Goal: Task Accomplishment & Management: Manage account settings

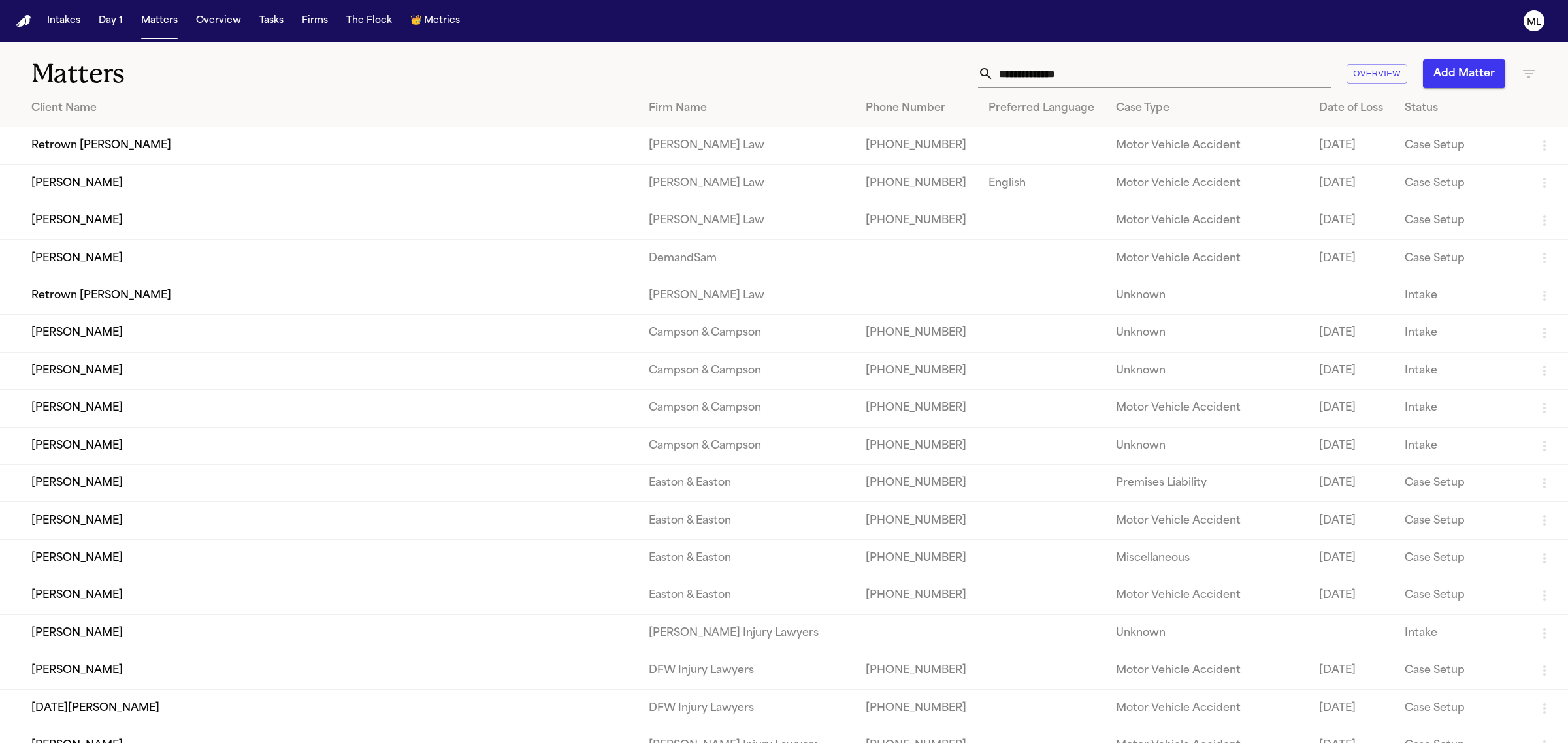
click at [1529, 74] on icon "button" at bounding box center [1529, 74] width 12 height 8
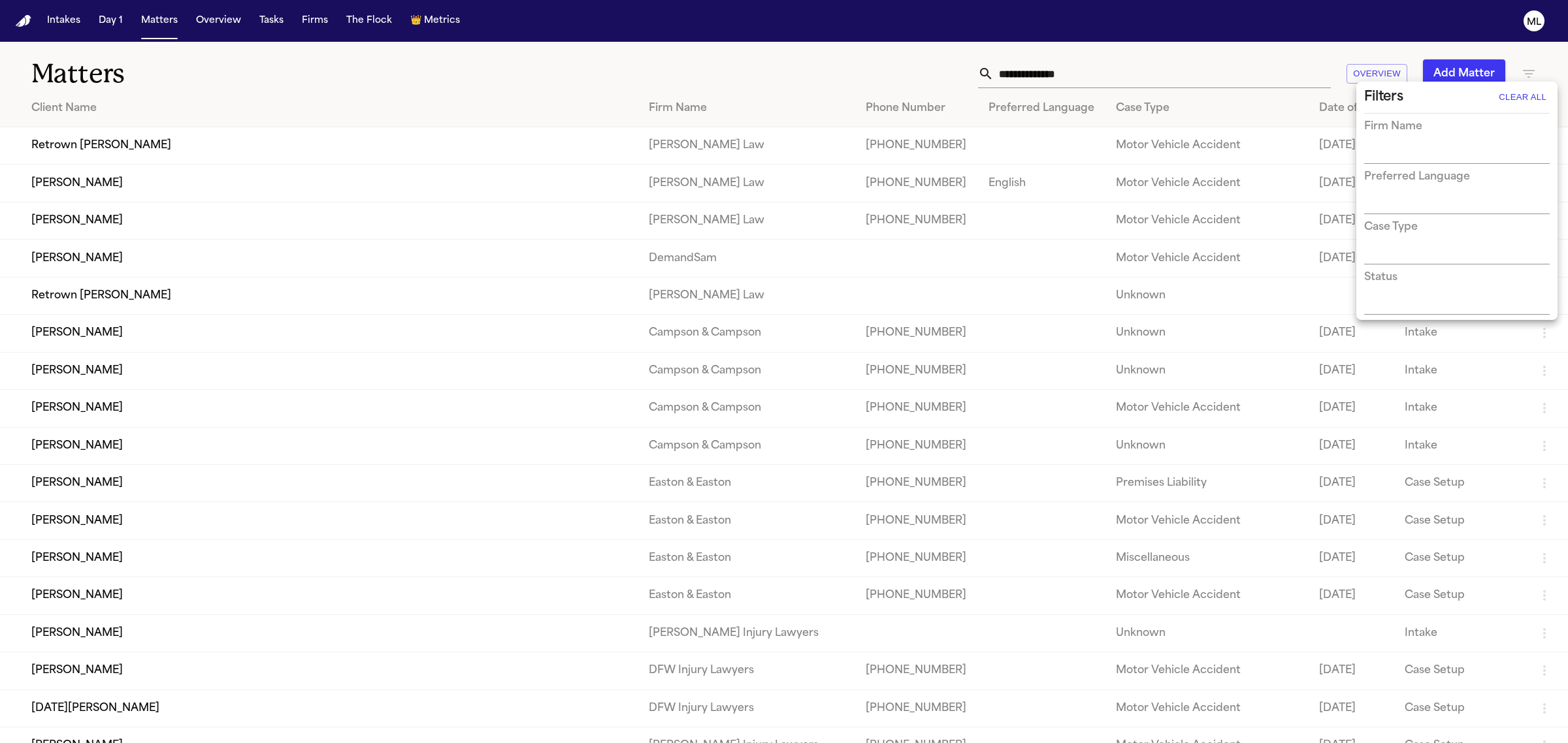
click at [1439, 145] on input "text" at bounding box center [1447, 154] width 166 height 18
click at [1409, 151] on input "text" at bounding box center [1447, 154] width 166 height 18
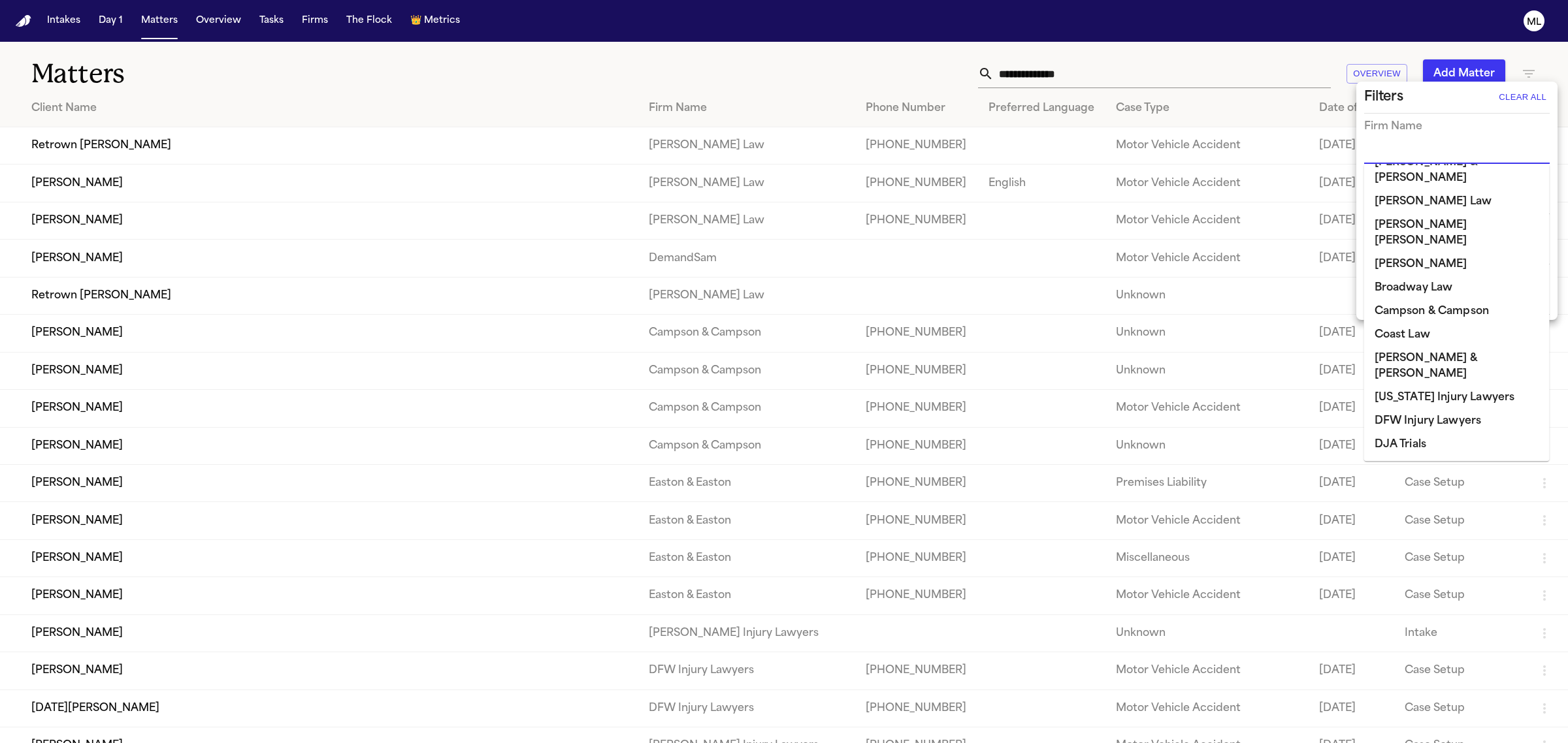
scroll to position [163, 0]
click at [1416, 335] on li "DJA Trials" at bounding box center [1457, 347] width 185 height 23
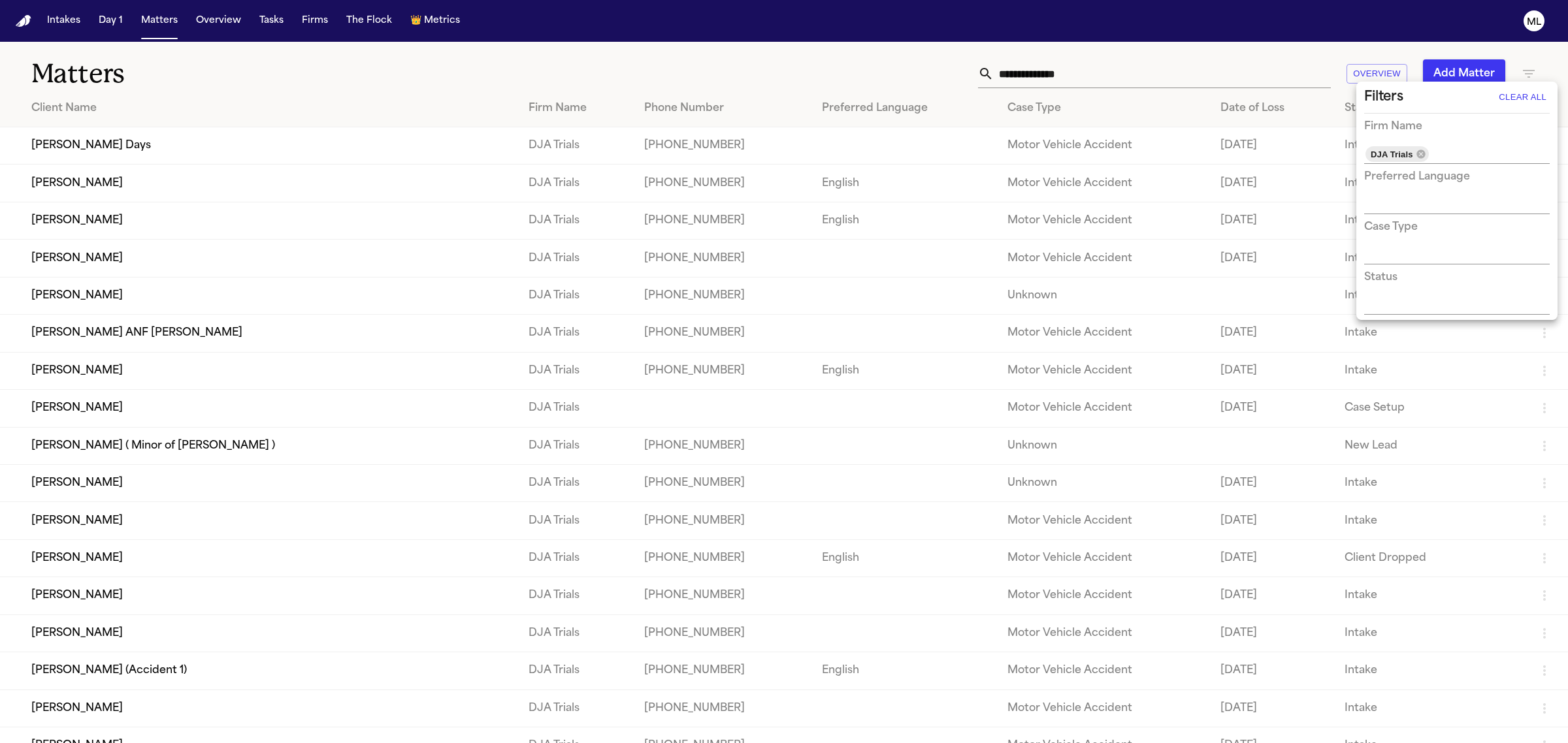
click at [373, 77] on div at bounding box center [784, 371] width 1568 height 743
click at [279, 475] on td "[PERSON_NAME]" at bounding box center [259, 483] width 518 height 37
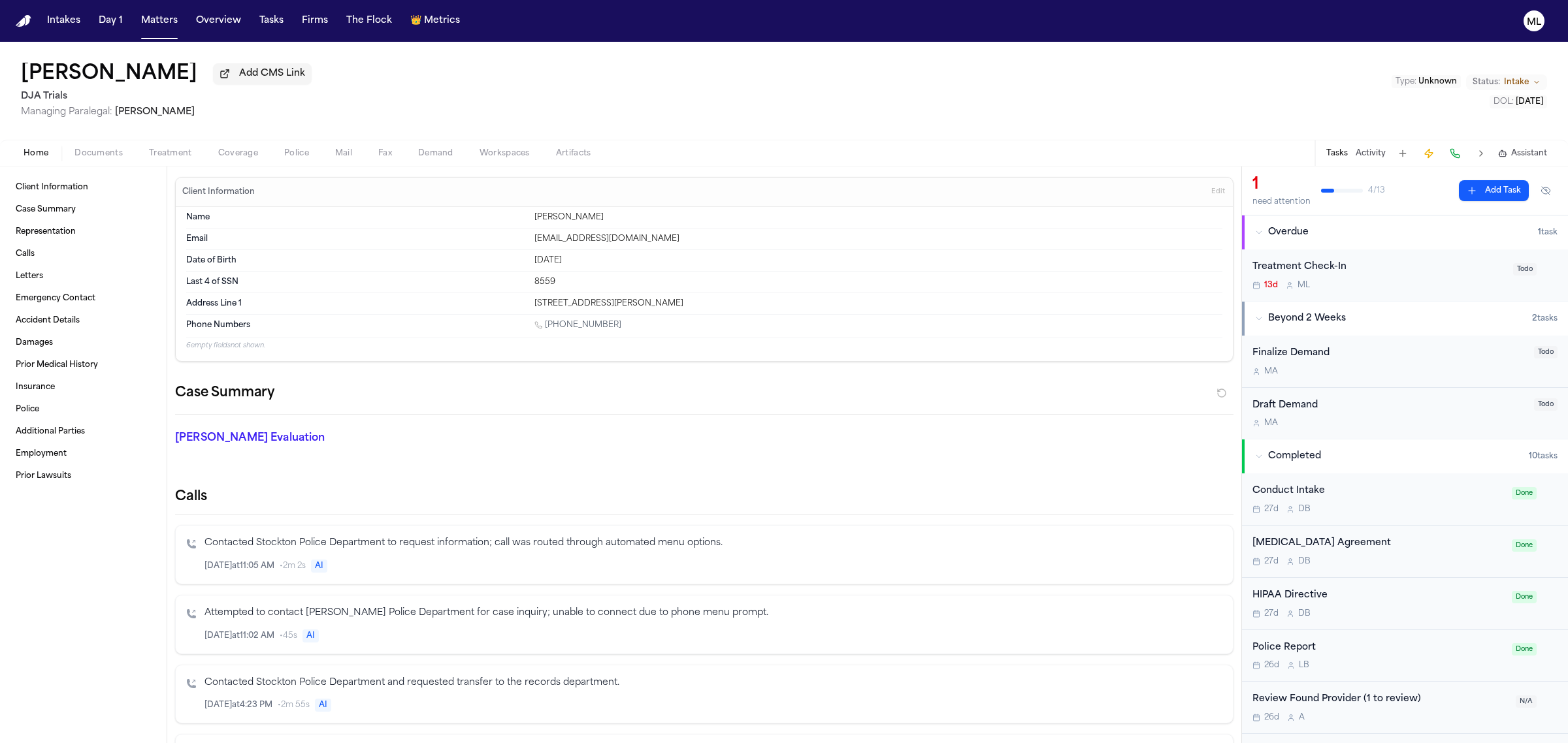
click at [1521, 77] on span "Intake" at bounding box center [1516, 83] width 25 height 11
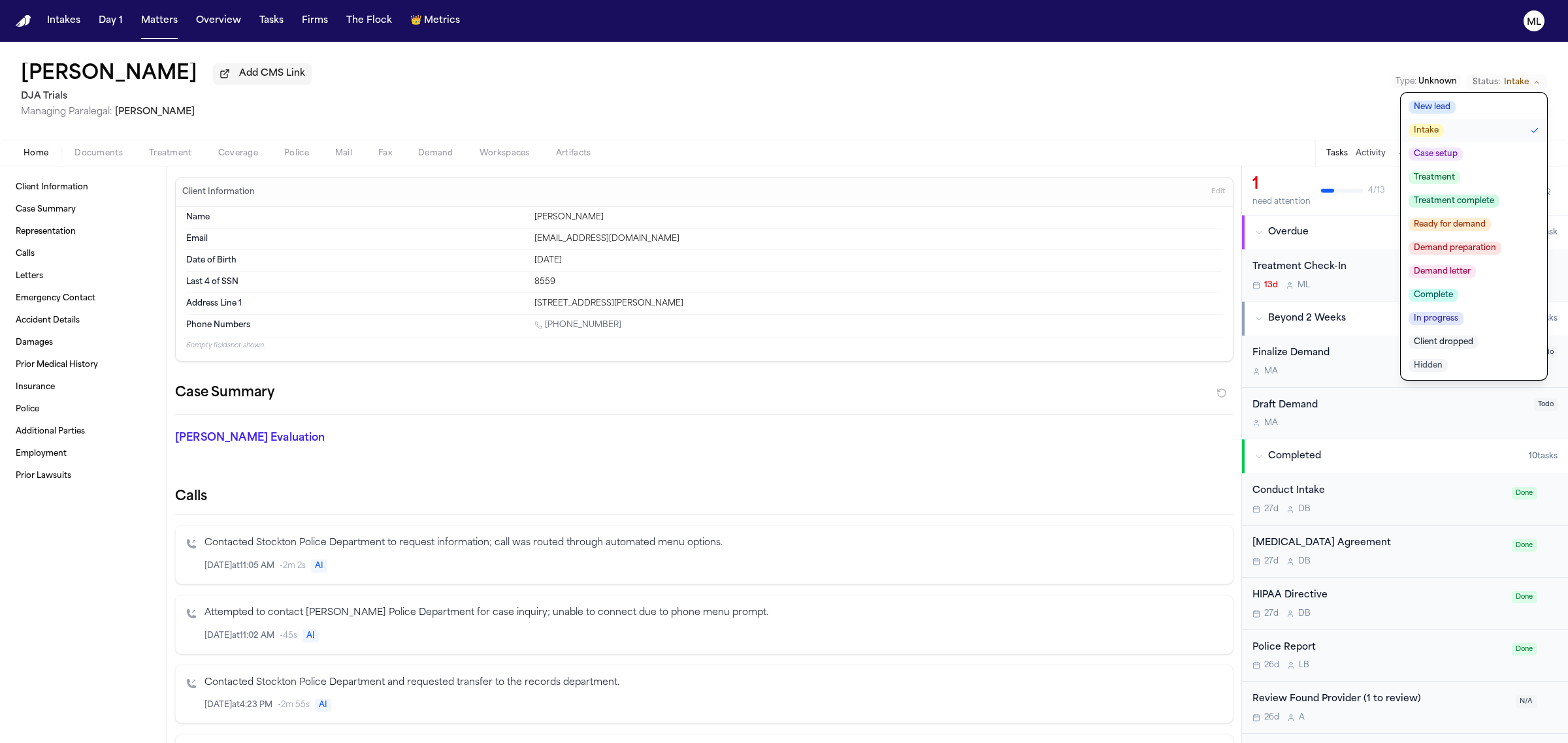
click at [1462, 337] on span "Client dropped" at bounding box center [1443, 343] width 70 height 13
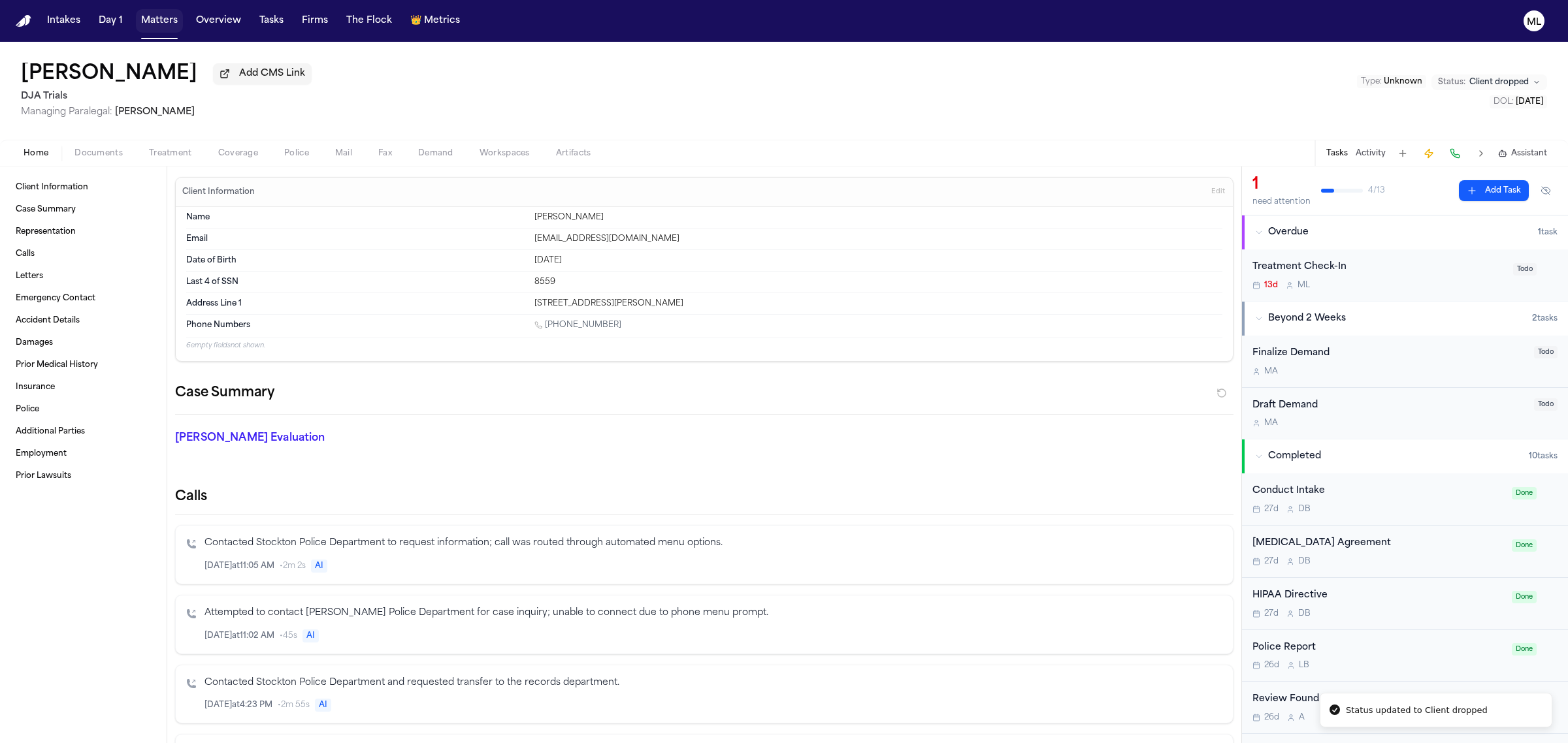
click at [153, 15] on button "Matters" at bounding box center [159, 21] width 47 height 23
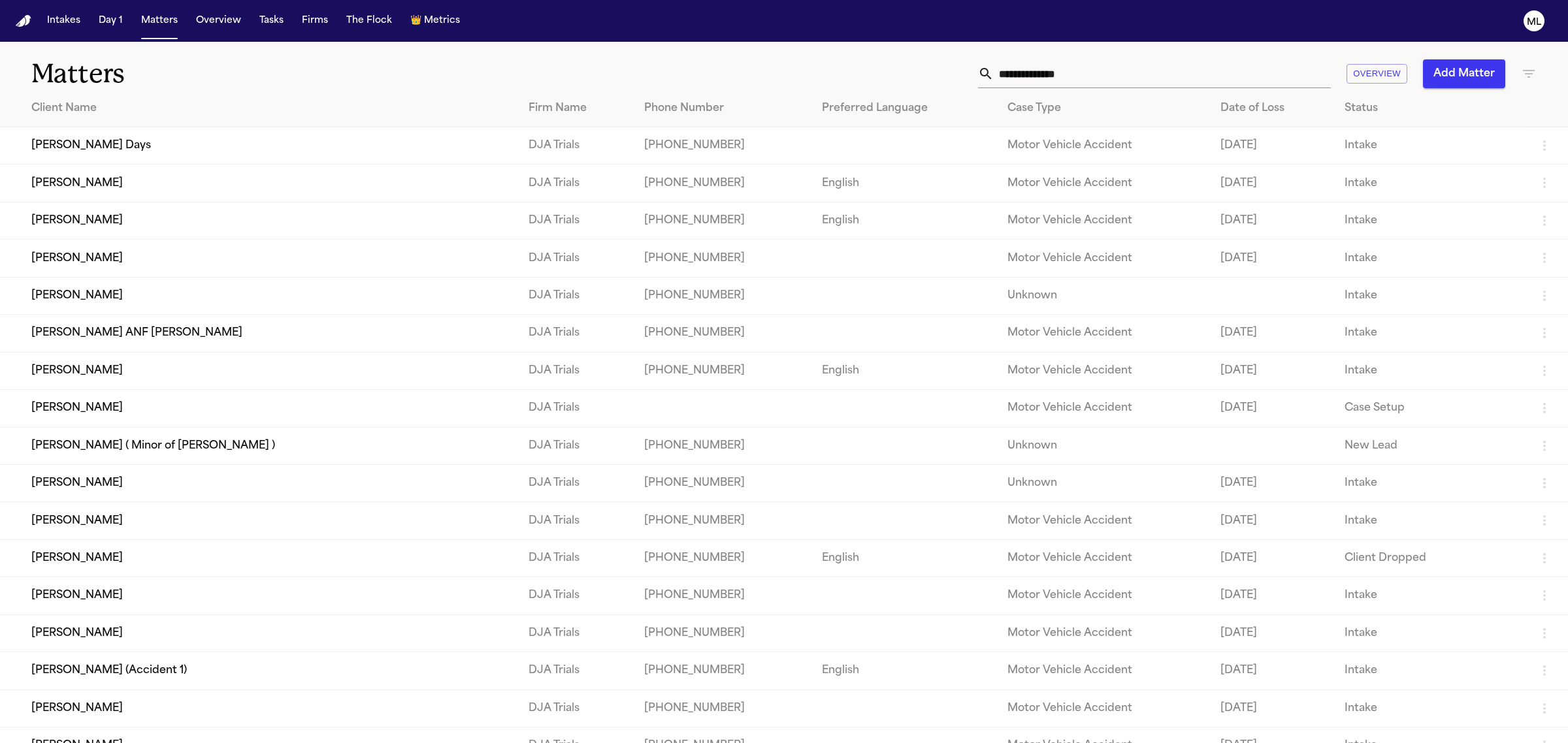
click at [269, 372] on td "[PERSON_NAME]" at bounding box center [259, 371] width 518 height 37
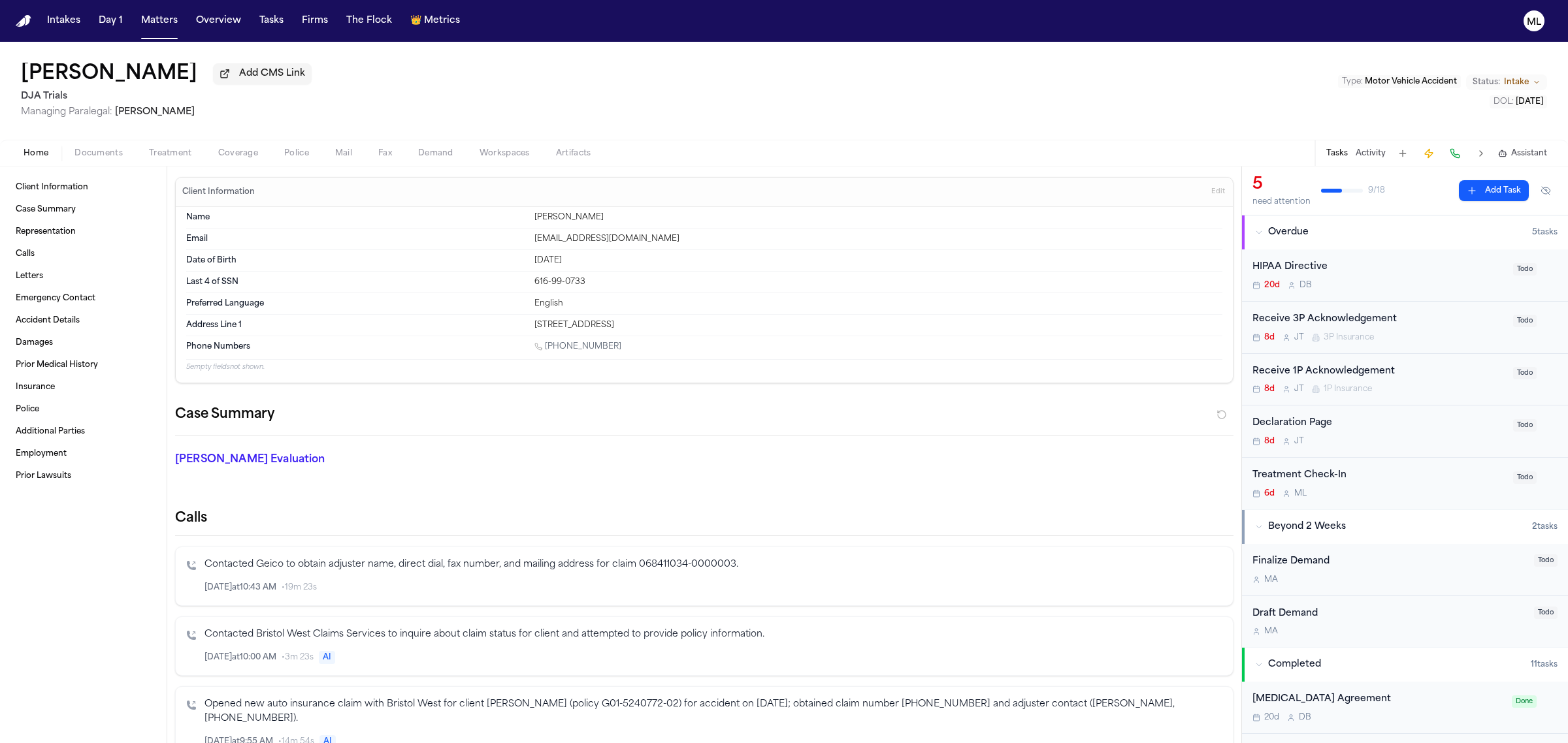
click at [103, 155] on span "Documents" at bounding box center [99, 153] width 49 height 11
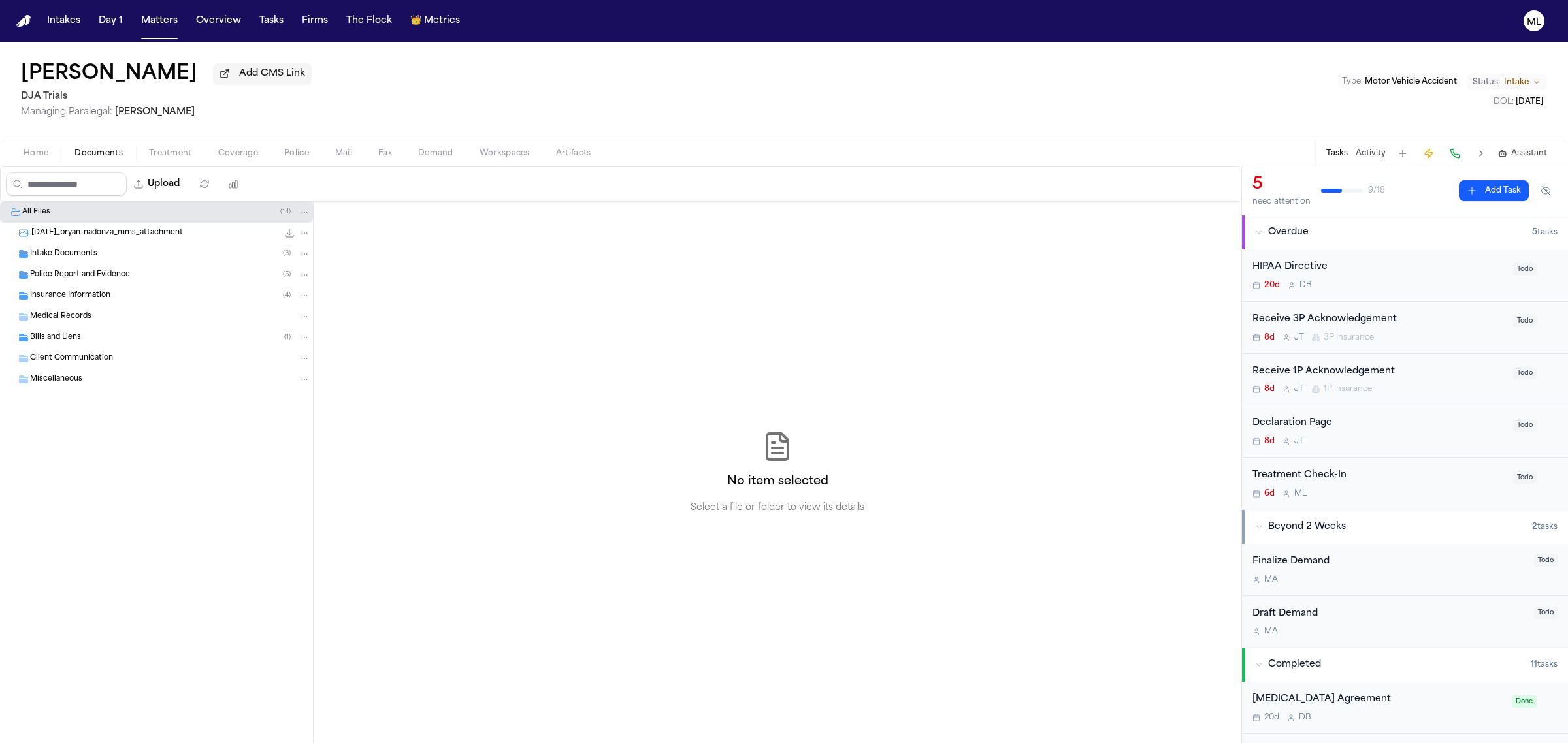
click at [86, 301] on span "Insurance Information" at bounding box center [70, 296] width 81 height 11
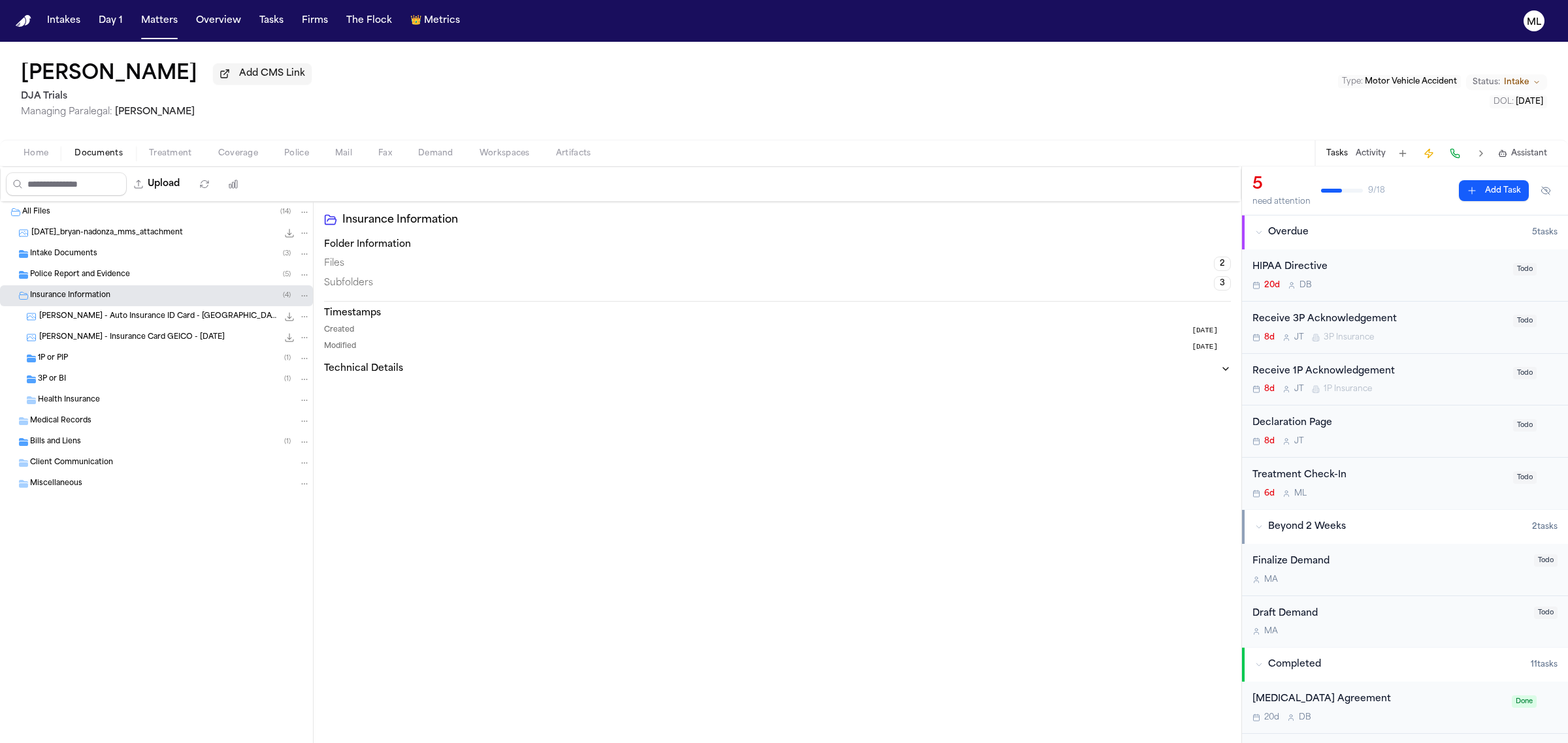
click at [113, 357] on div "1P or PIP ( 1 )" at bounding box center [174, 359] width 273 height 12
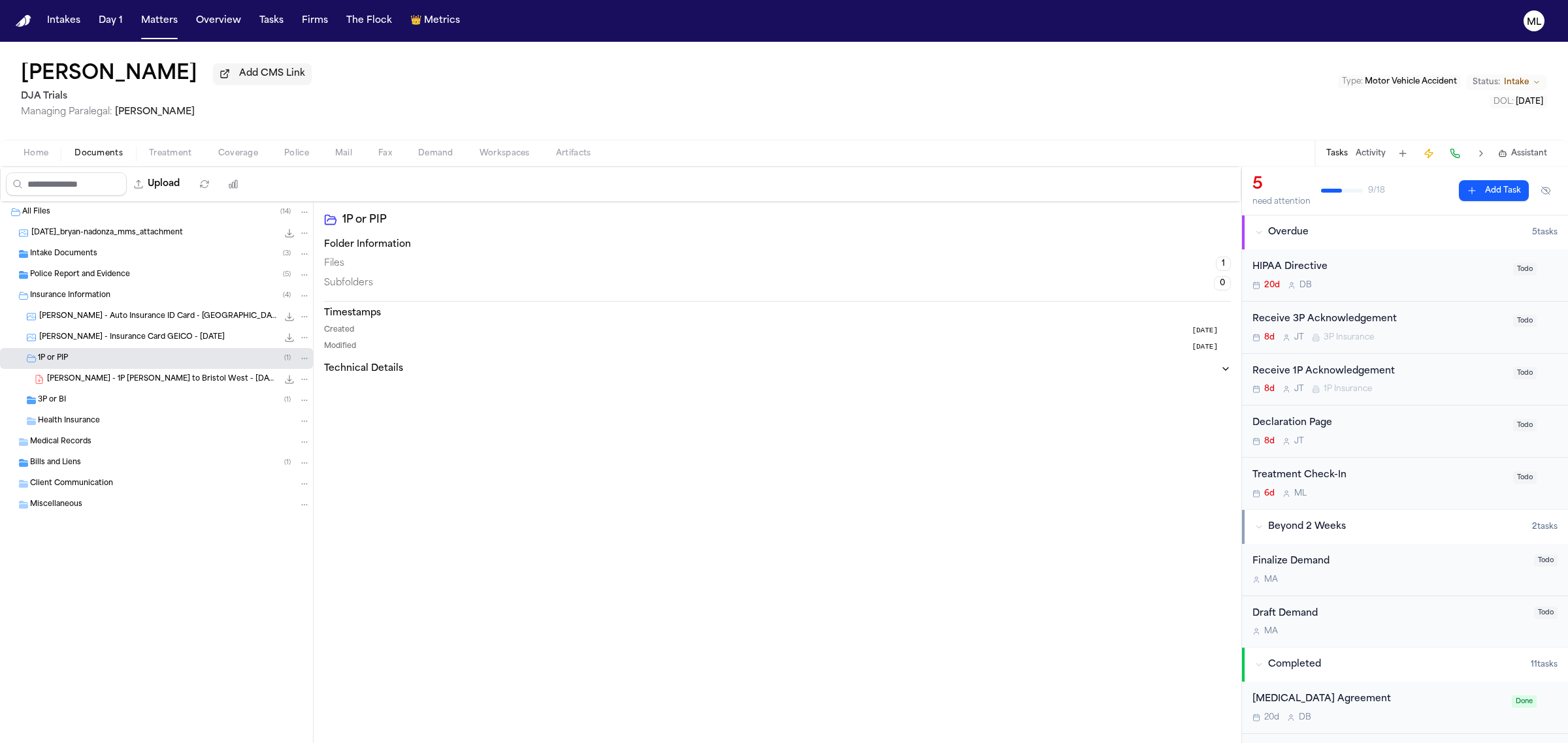
click at [99, 396] on div "3P or BI ( 1 )" at bounding box center [174, 400] width 273 height 12
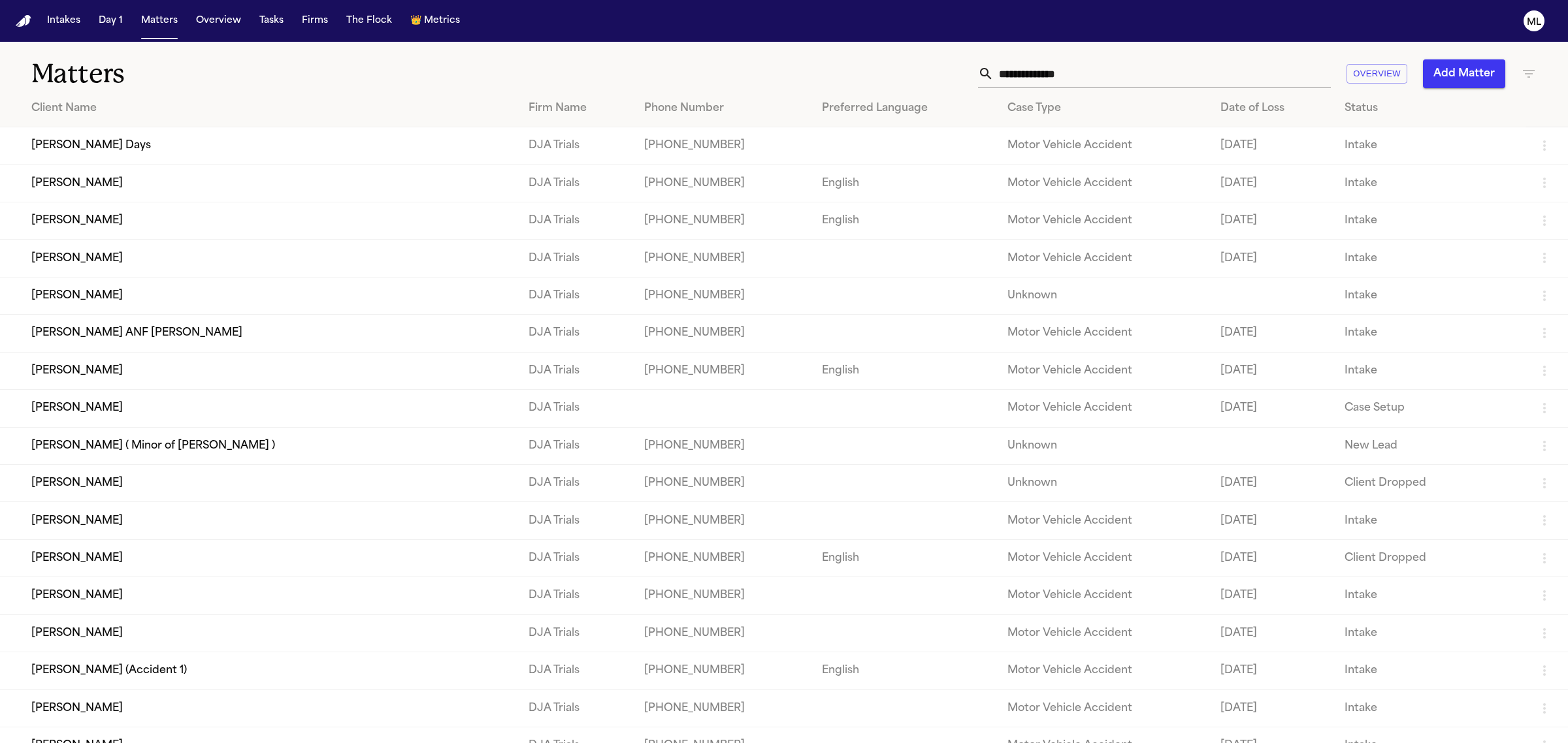
click at [139, 337] on td "[PERSON_NAME] ANF [PERSON_NAME]" at bounding box center [259, 333] width 518 height 37
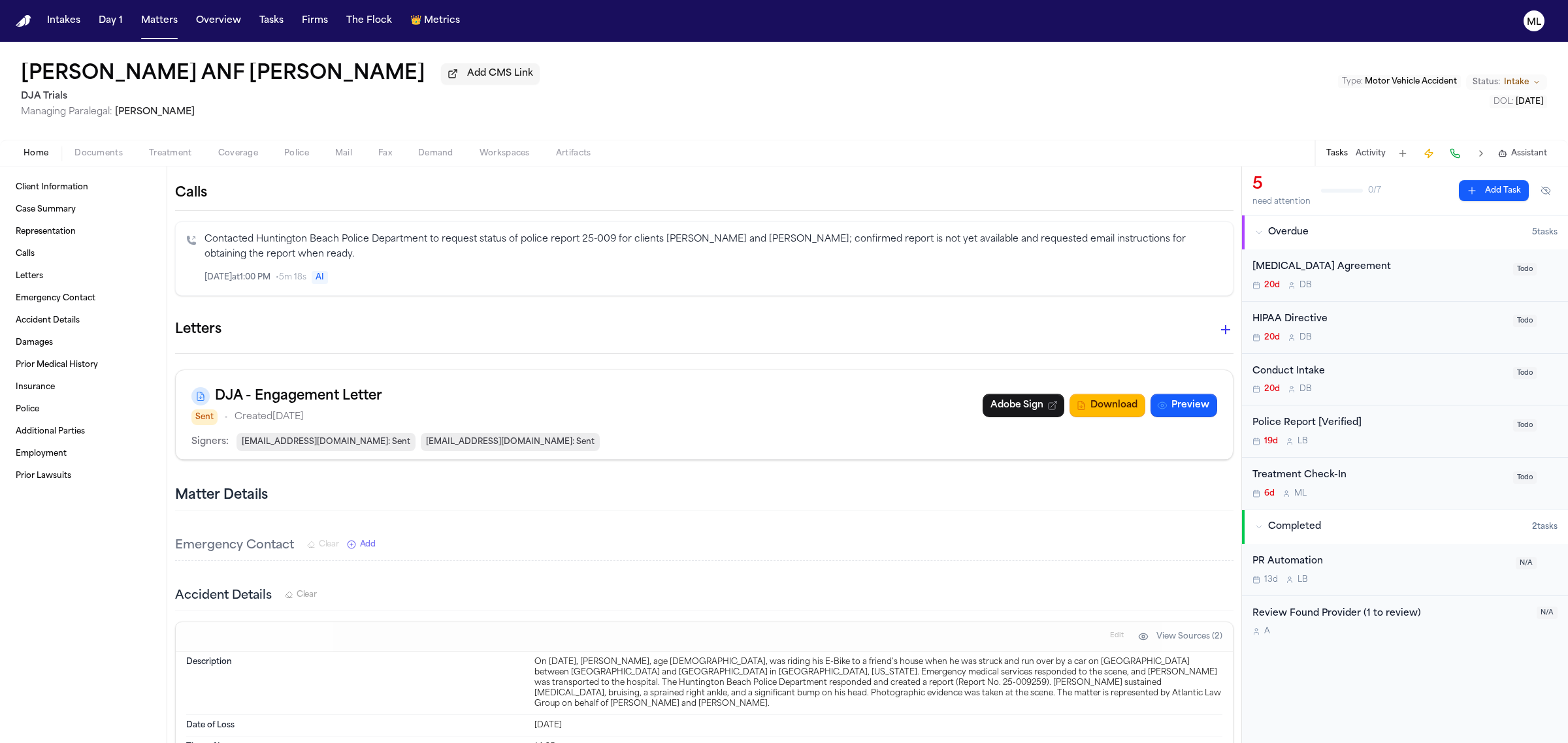
scroll to position [327, 0]
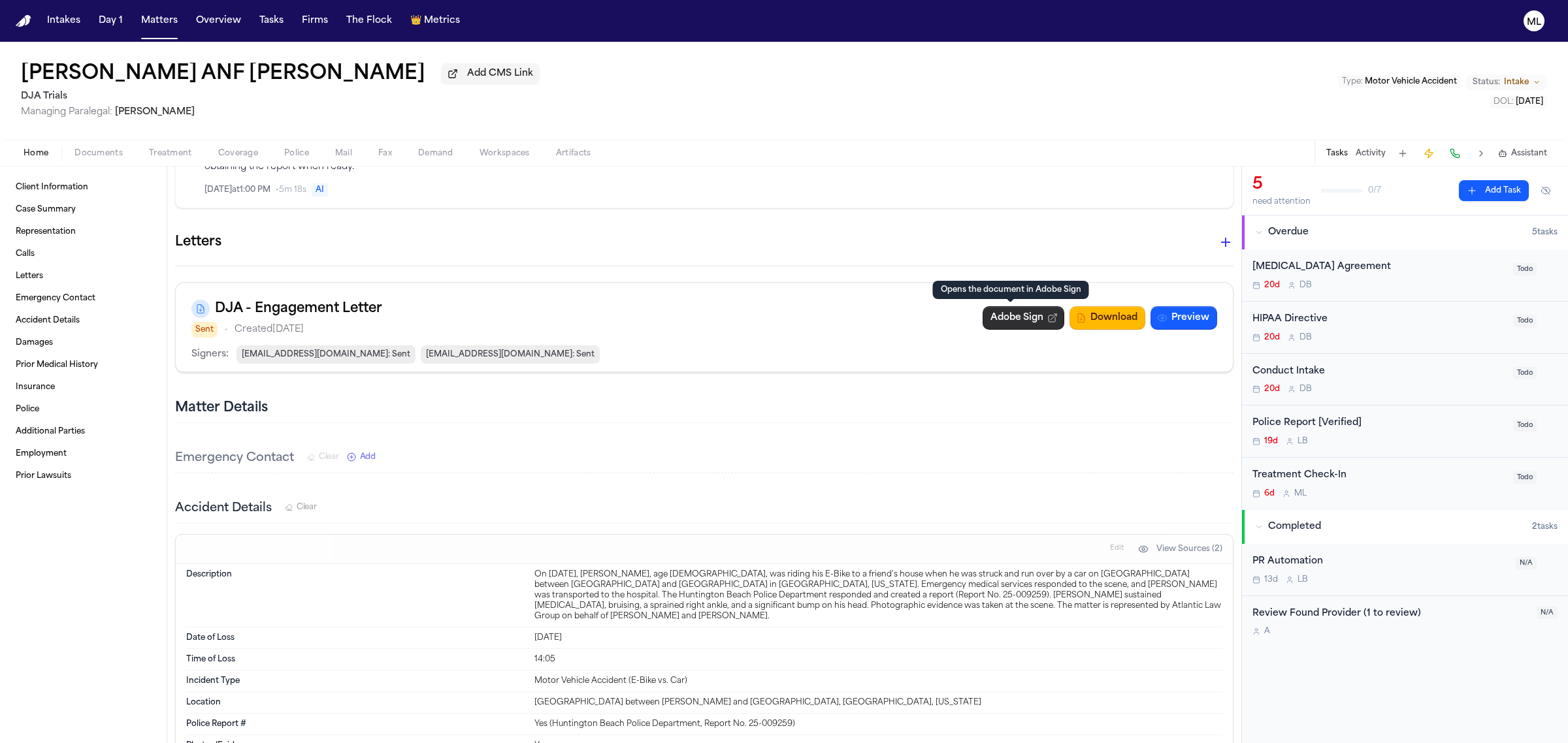
click at [987, 327] on link "Adobe Sign" at bounding box center [1023, 318] width 81 height 23
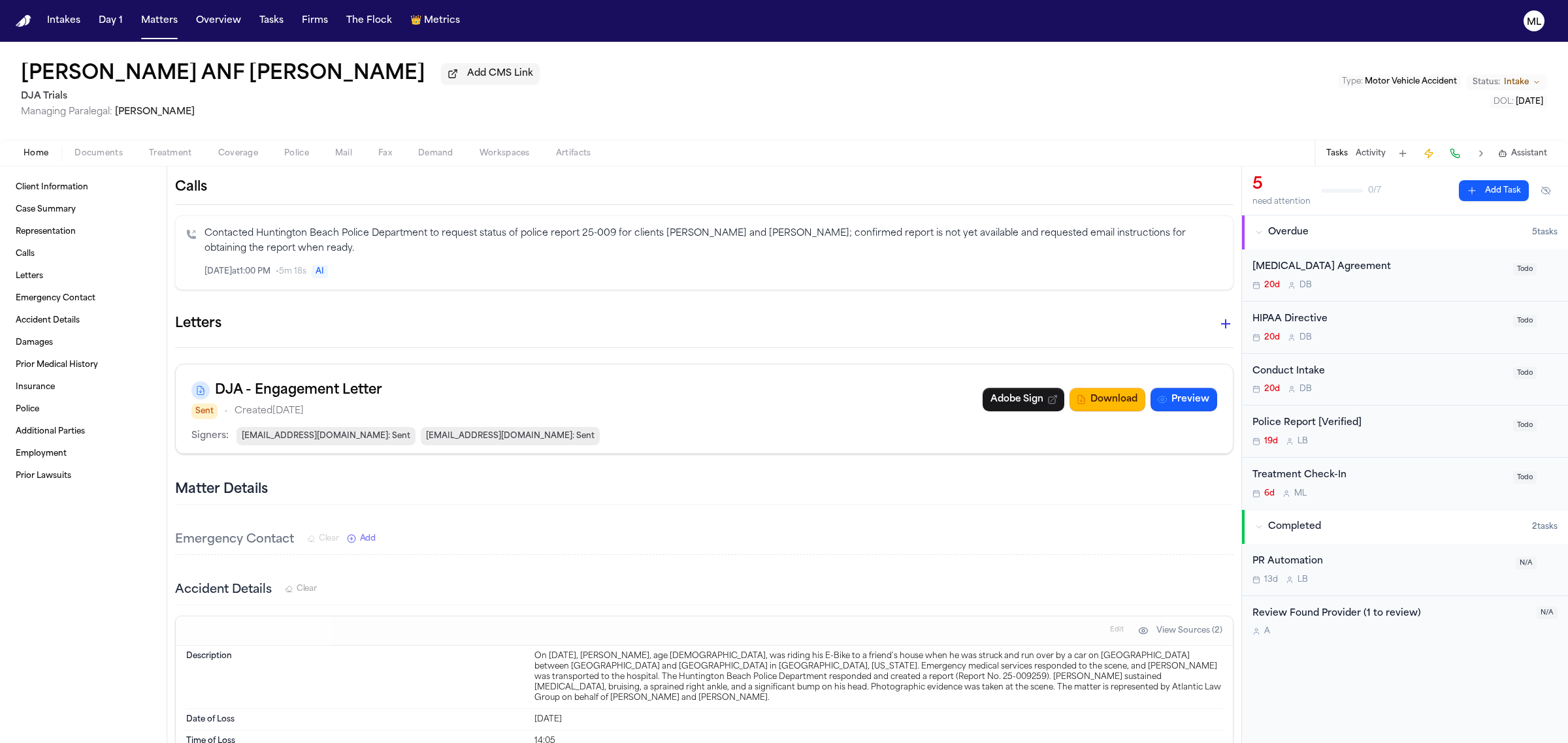
scroll to position [163, 0]
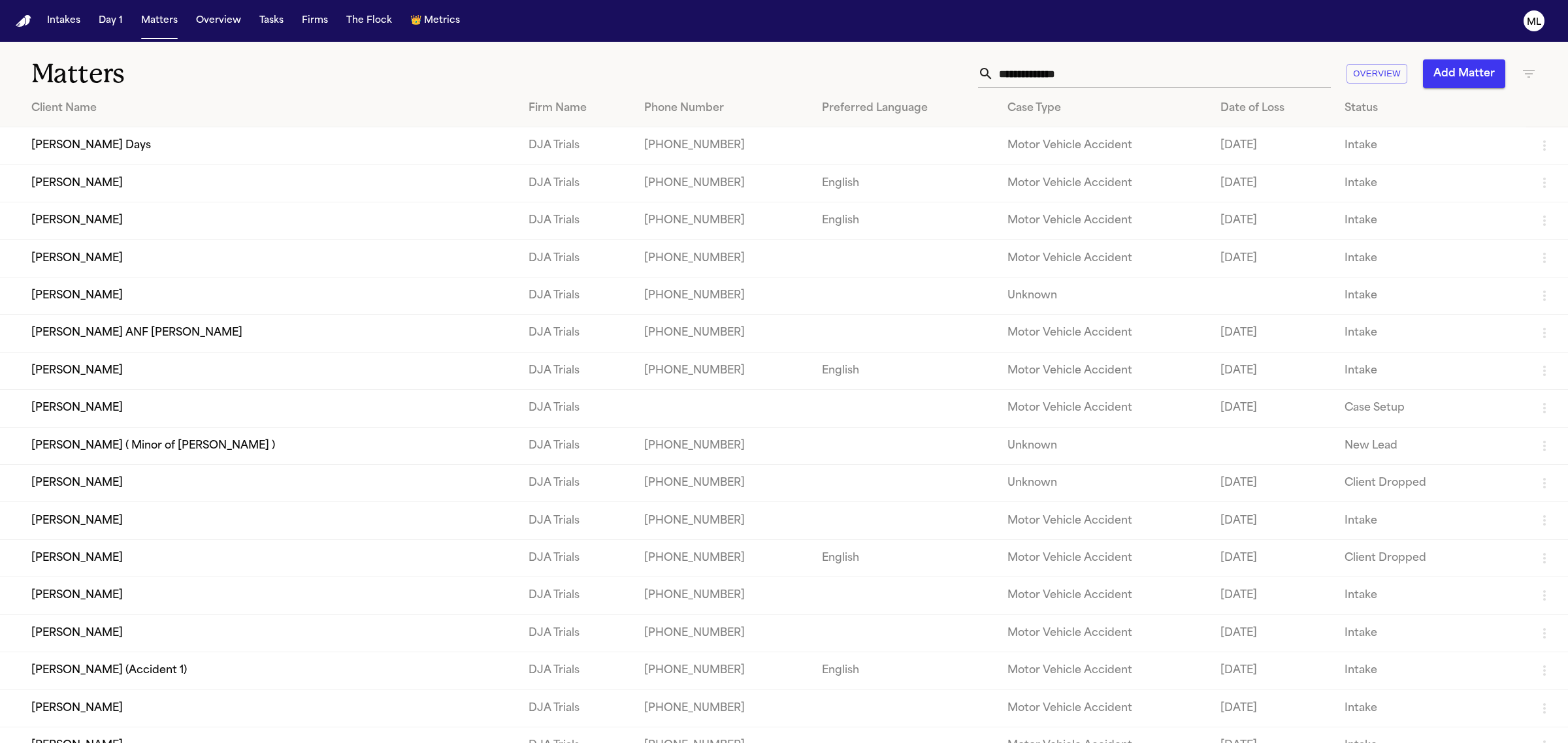
click at [103, 294] on td "[PERSON_NAME]" at bounding box center [259, 295] width 518 height 37
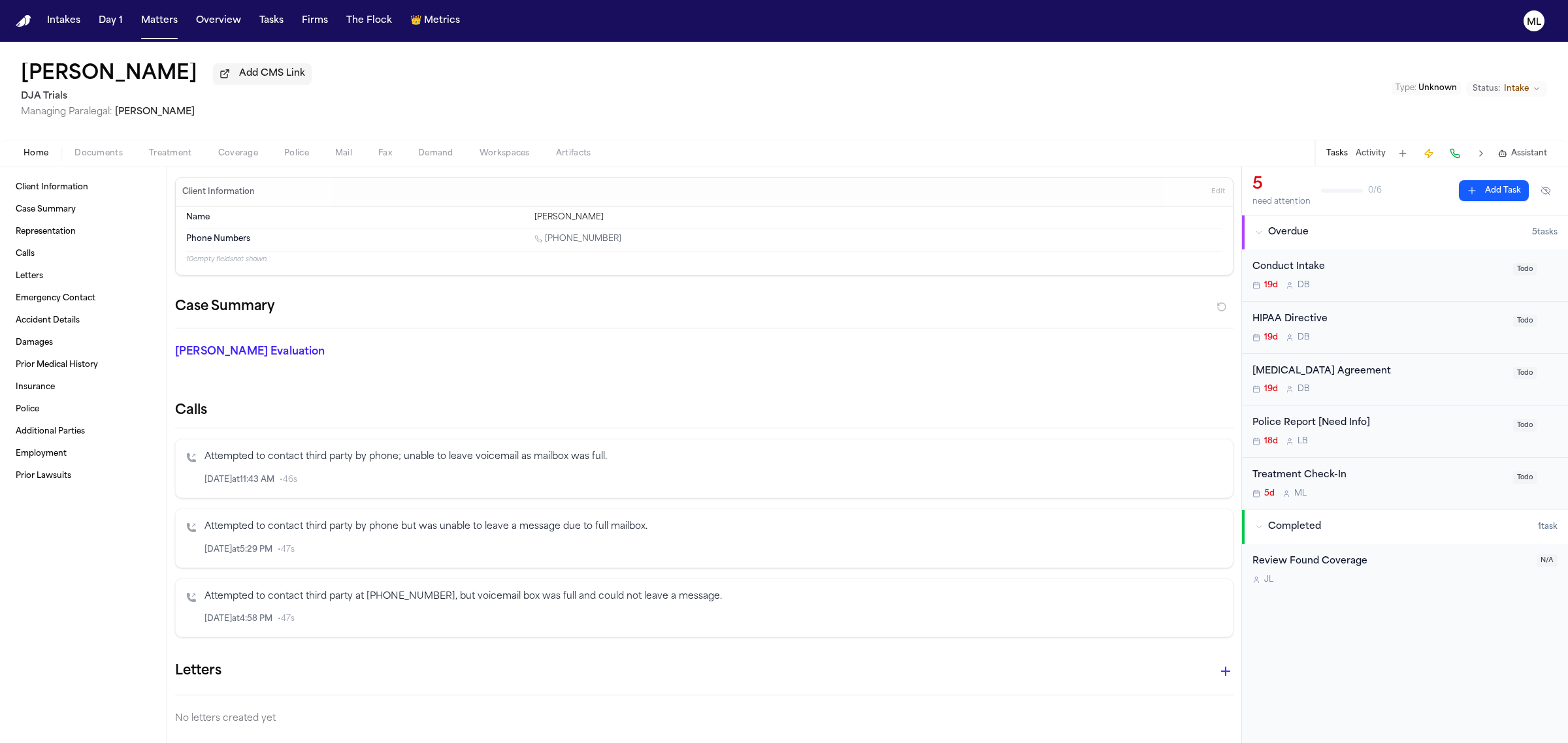
click at [1526, 89] on span "Intake" at bounding box center [1516, 89] width 25 height 11
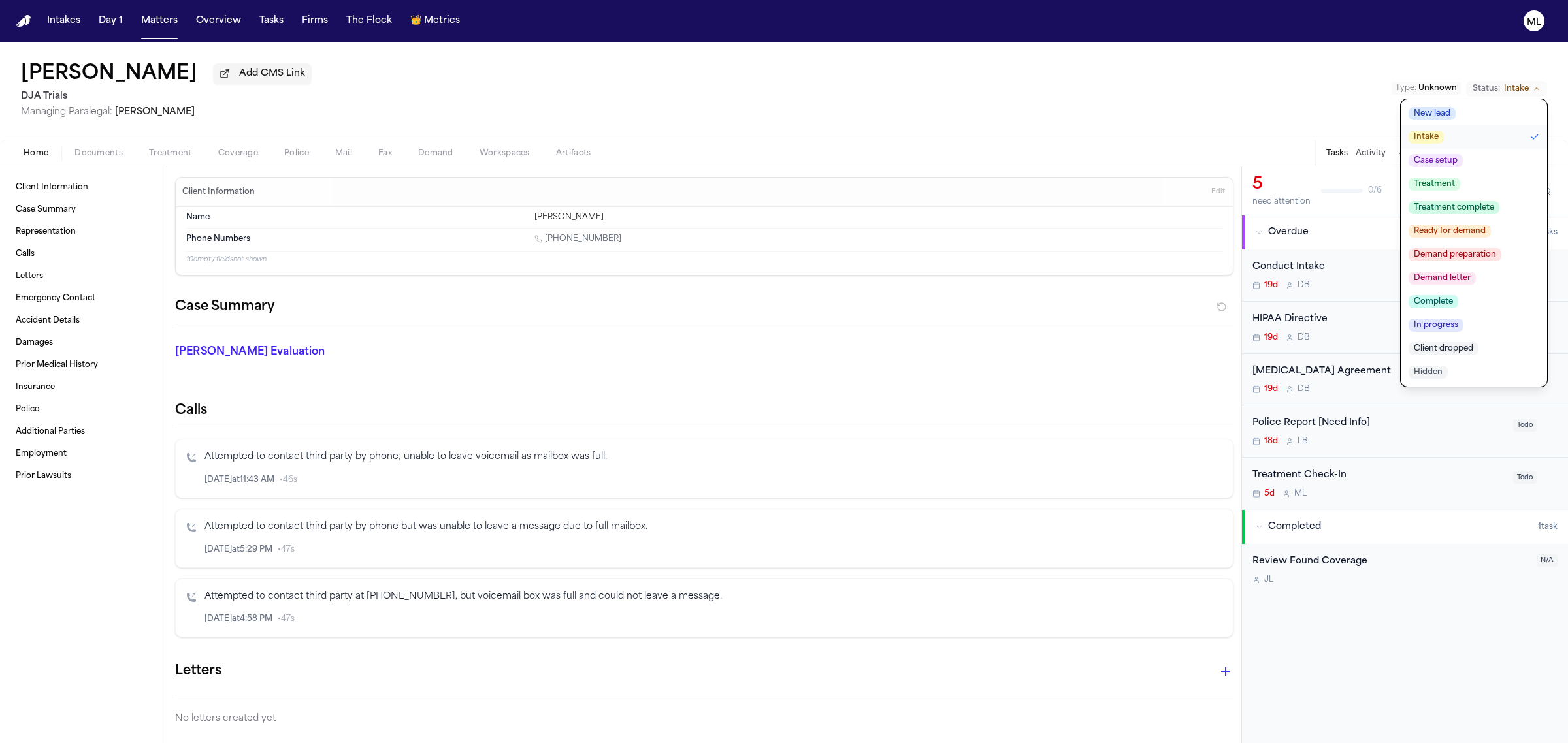
click at [1487, 115] on button "New lead" at bounding box center [1473, 113] width 146 height 23
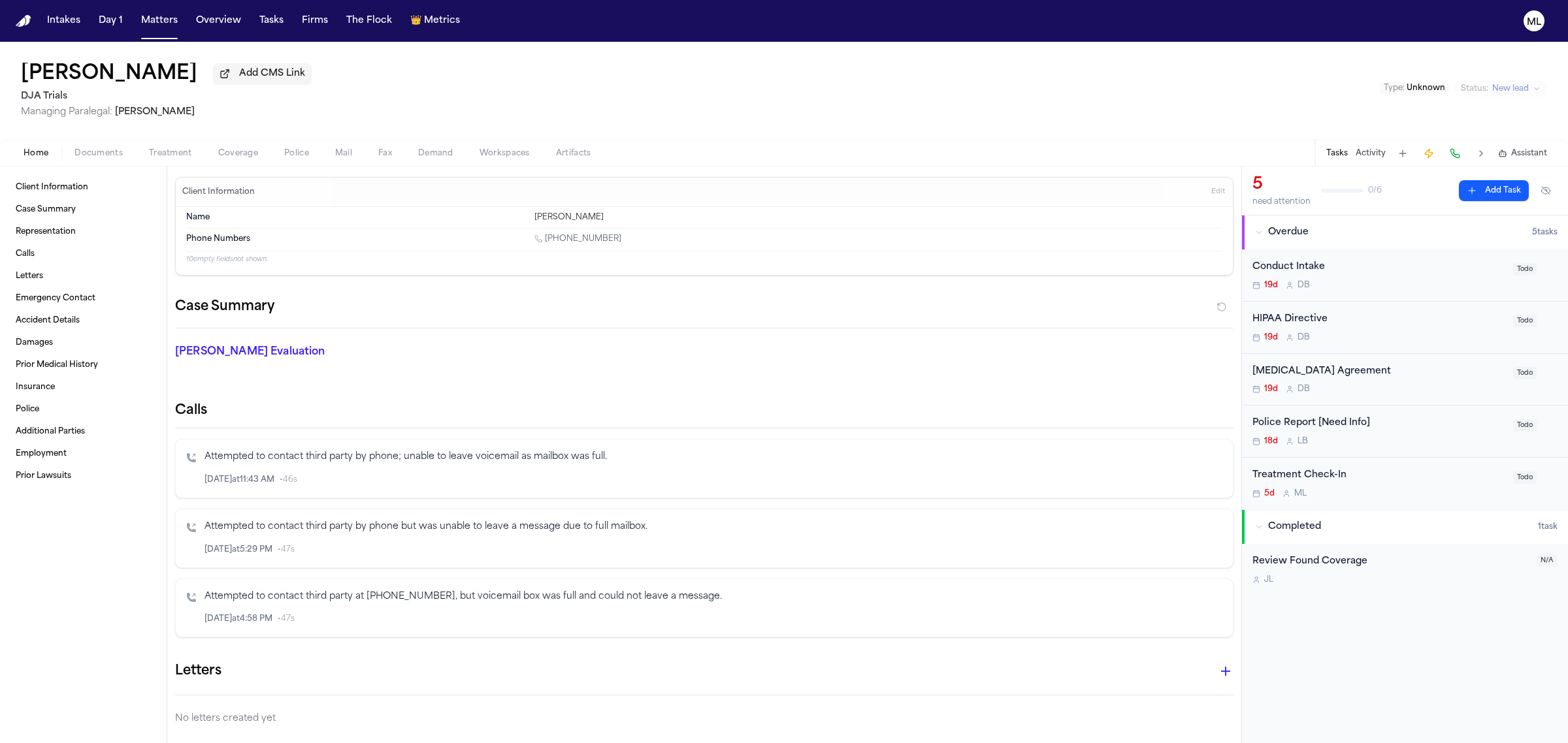
click at [1431, 483] on div "Treatment Check-In" at bounding box center [1378, 476] width 253 height 15
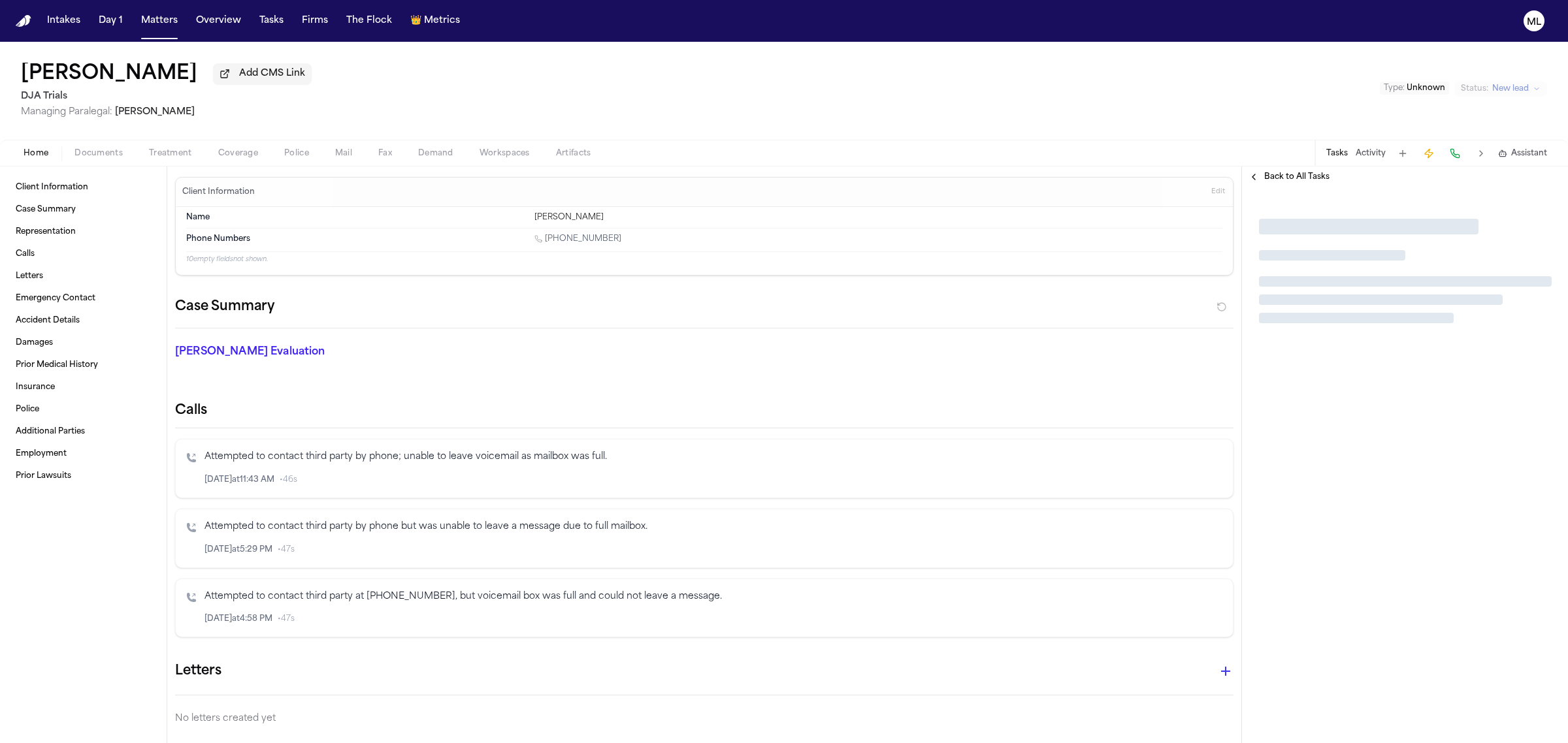
click at [1297, 177] on span "Back to All Tasks" at bounding box center [1297, 177] width 65 height 11
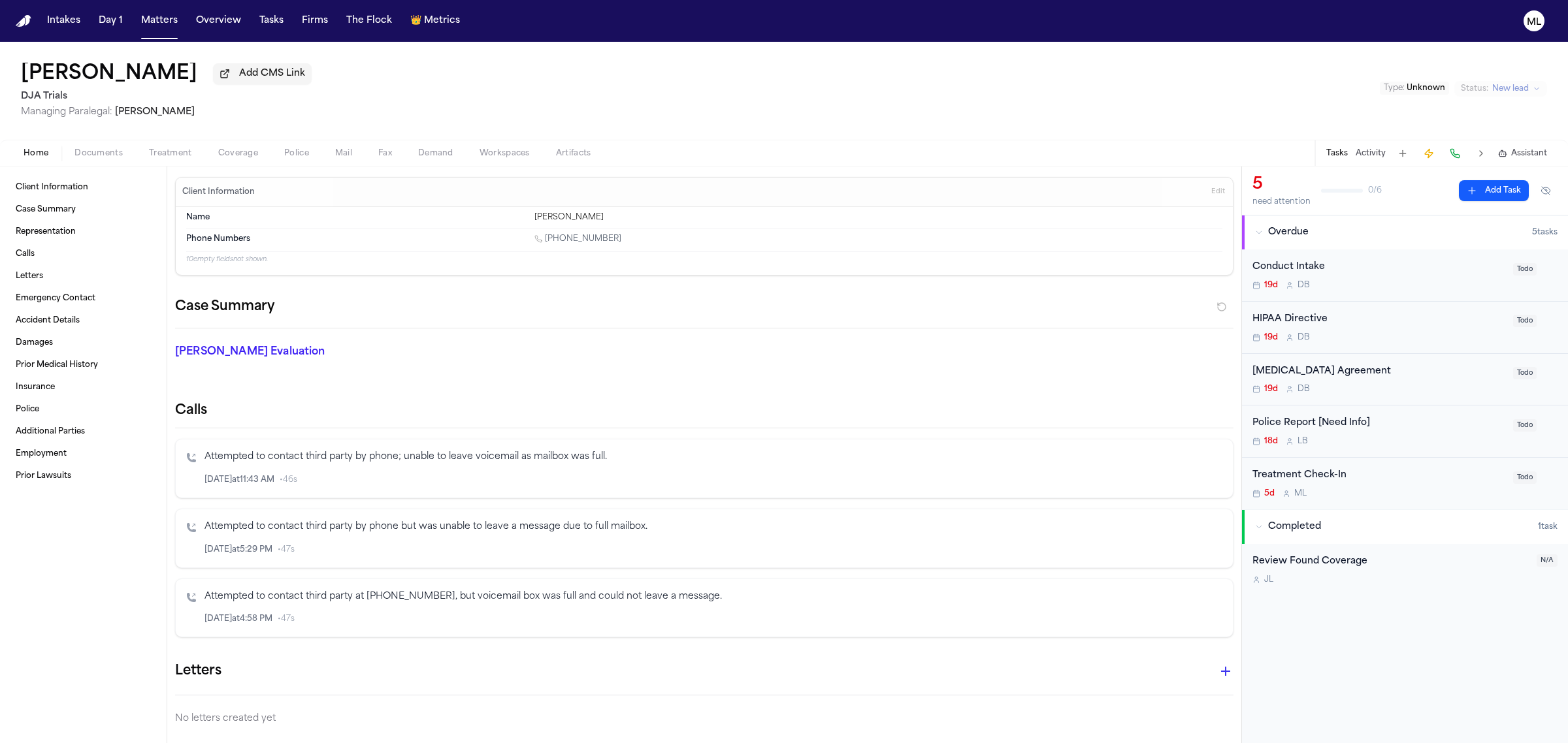
click at [1418, 488] on div "5d M L" at bounding box center [1378, 494] width 253 height 11
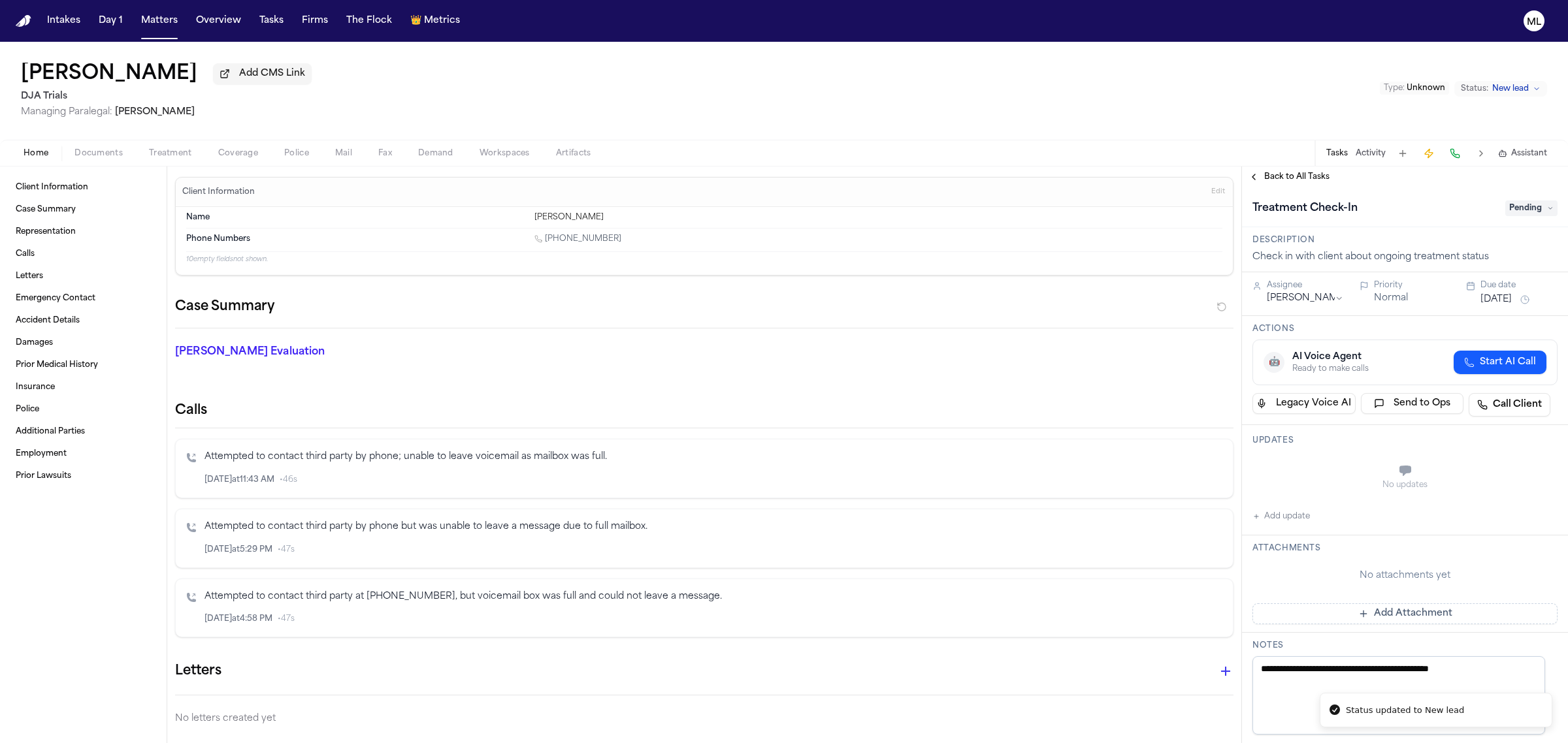
click at [1526, 203] on span "Pending" at bounding box center [1531, 209] width 52 height 16
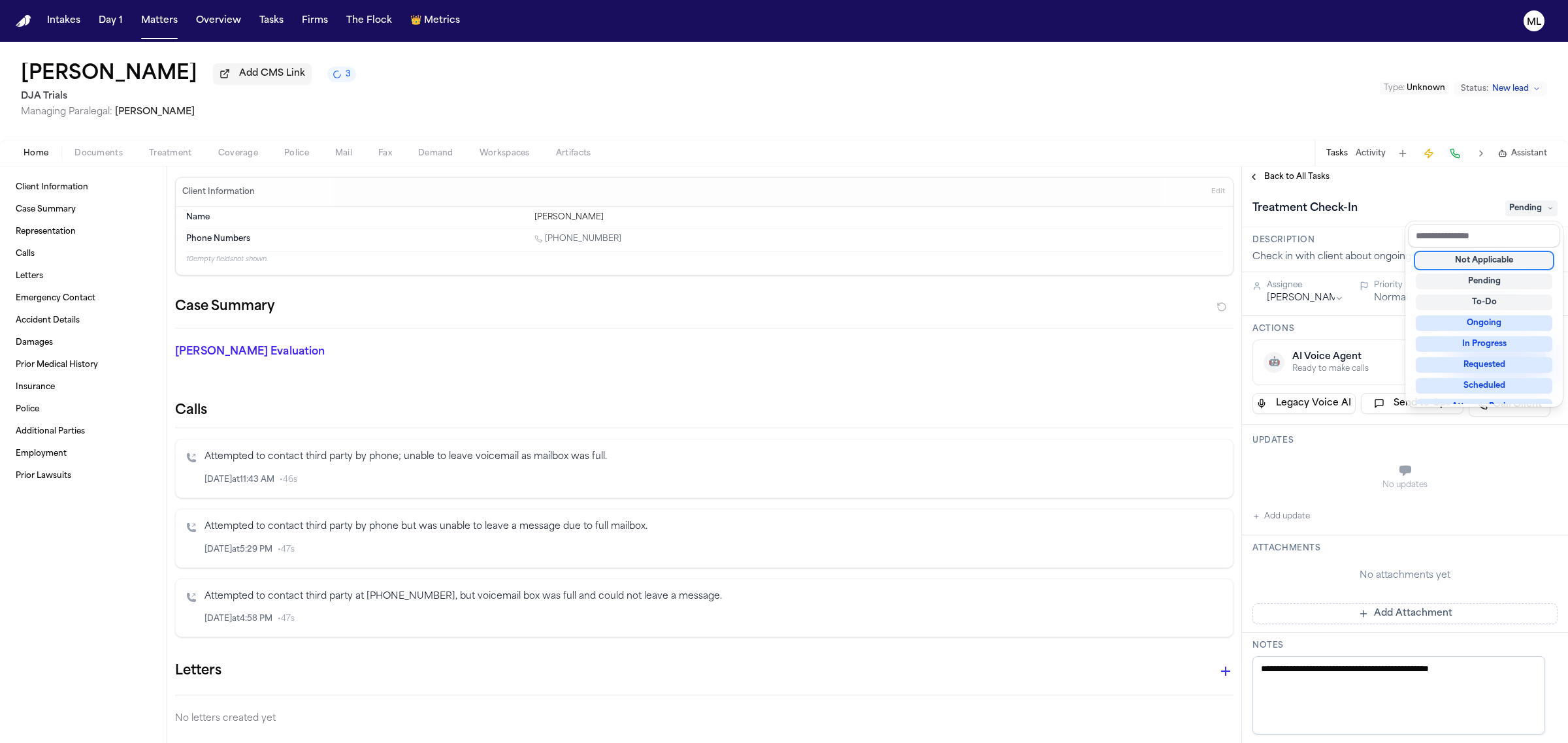
click at [1485, 260] on div "Not Applicable" at bounding box center [1483, 261] width 137 height 16
click at [1297, 177] on div "**********" at bounding box center [1405, 454] width 326 height 576
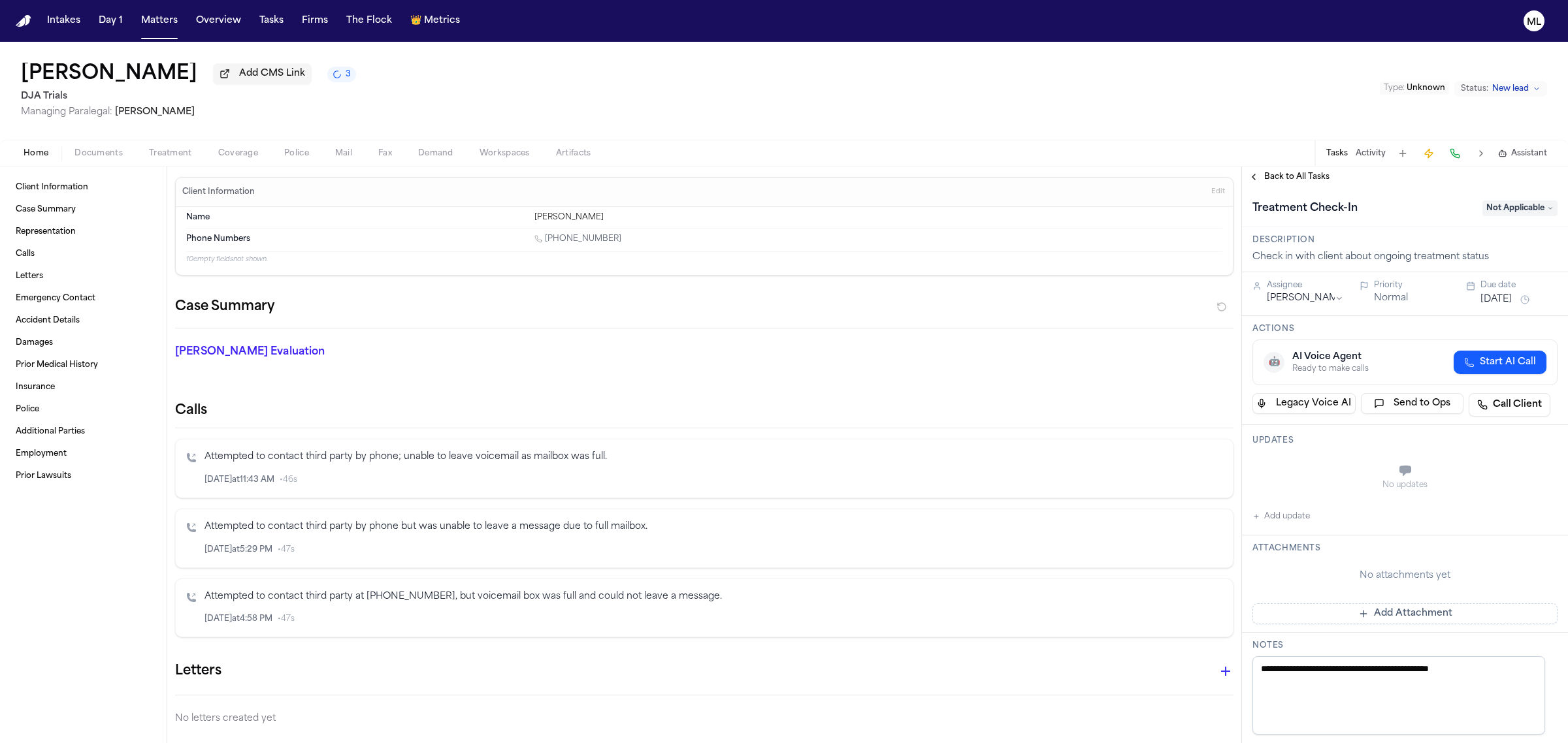
click at [1297, 177] on span "Back to All Tasks" at bounding box center [1297, 177] width 65 height 11
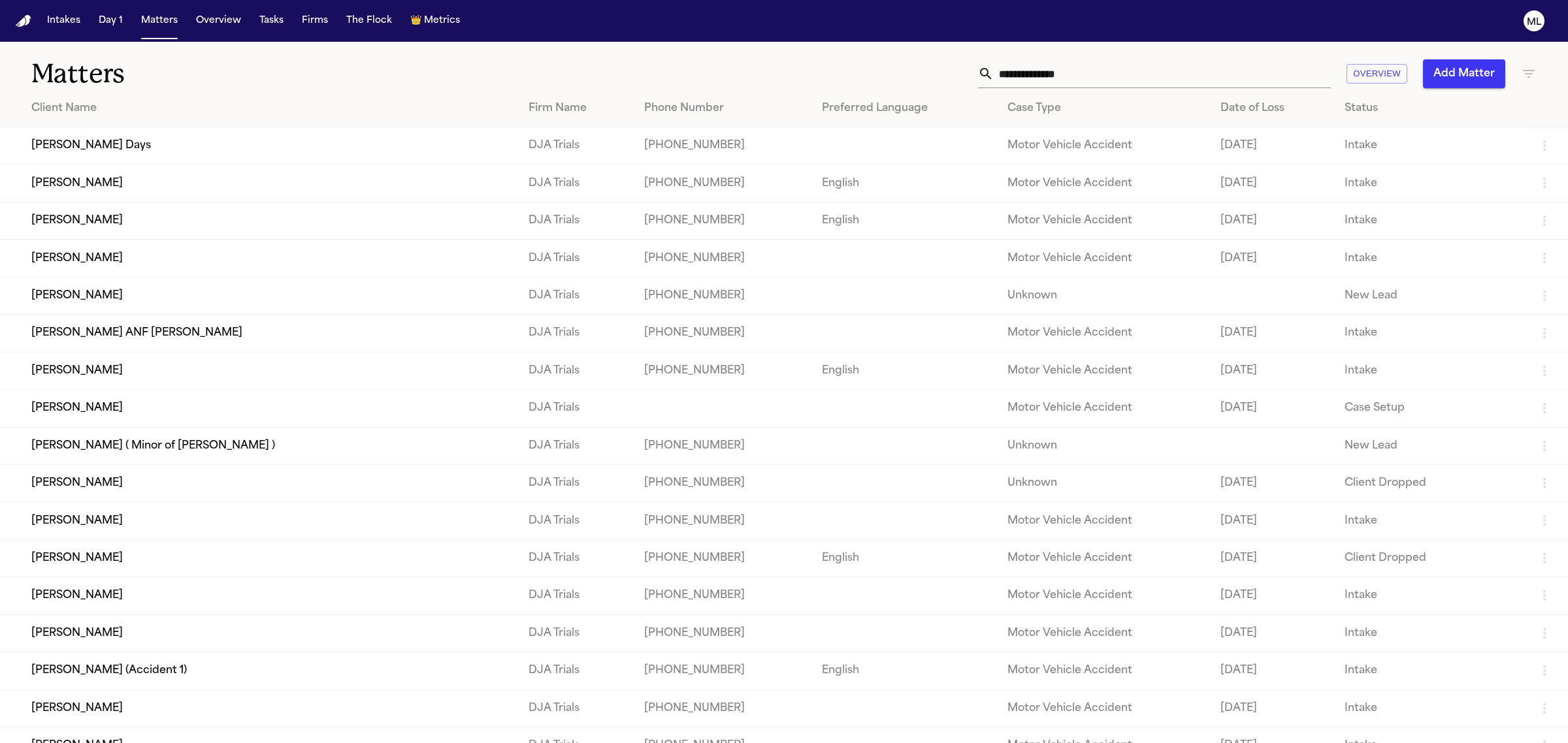
drag, startPoint x: 164, startPoint y: 263, endPoint x: 323, endPoint y: 252, distance: 159.4
click at [323, 252] on td "[PERSON_NAME]" at bounding box center [259, 259] width 518 height 37
click at [328, 333] on td "[PERSON_NAME] ANF [PERSON_NAME]" at bounding box center [259, 333] width 518 height 37
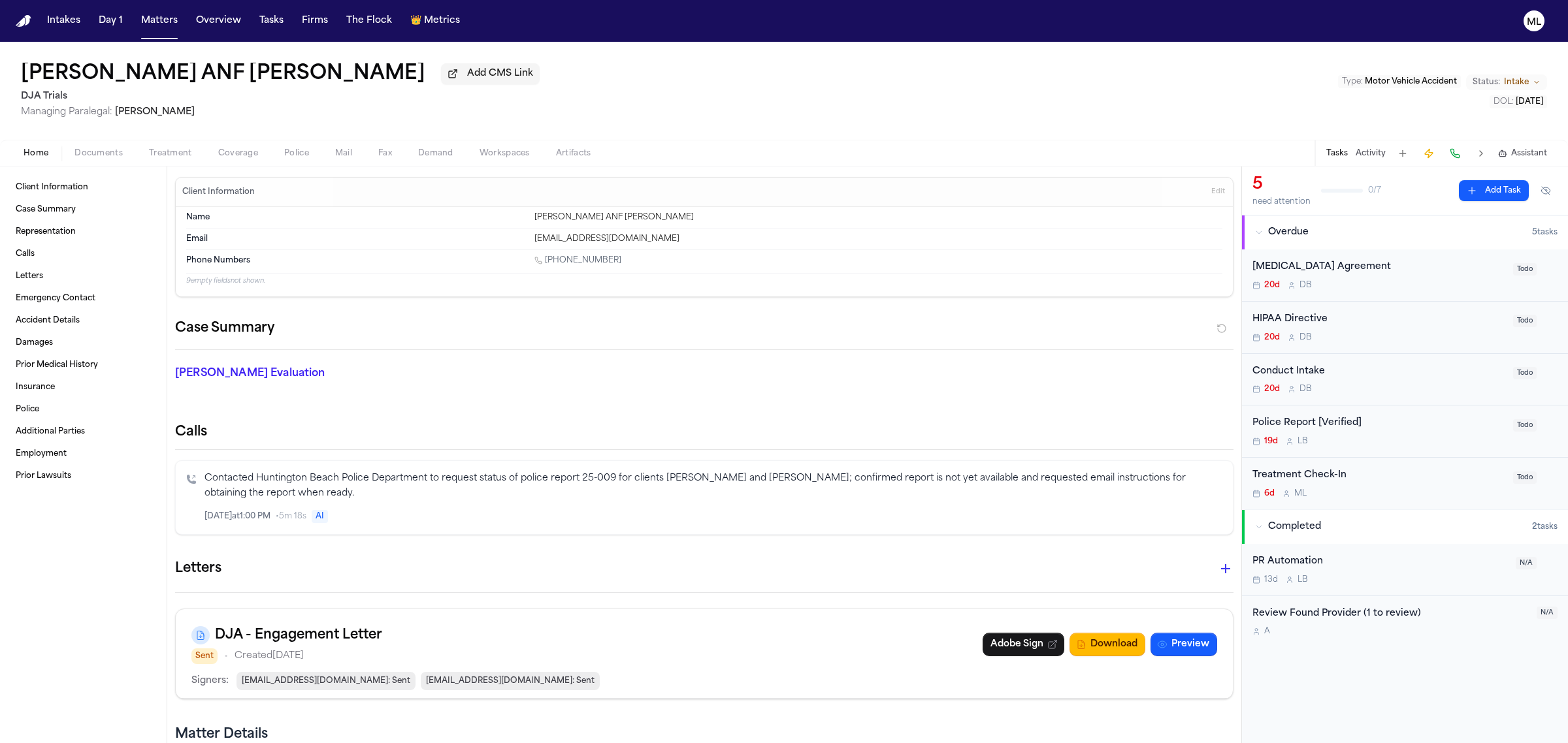
click at [1533, 75] on button "Status: Intake" at bounding box center [1506, 83] width 81 height 16
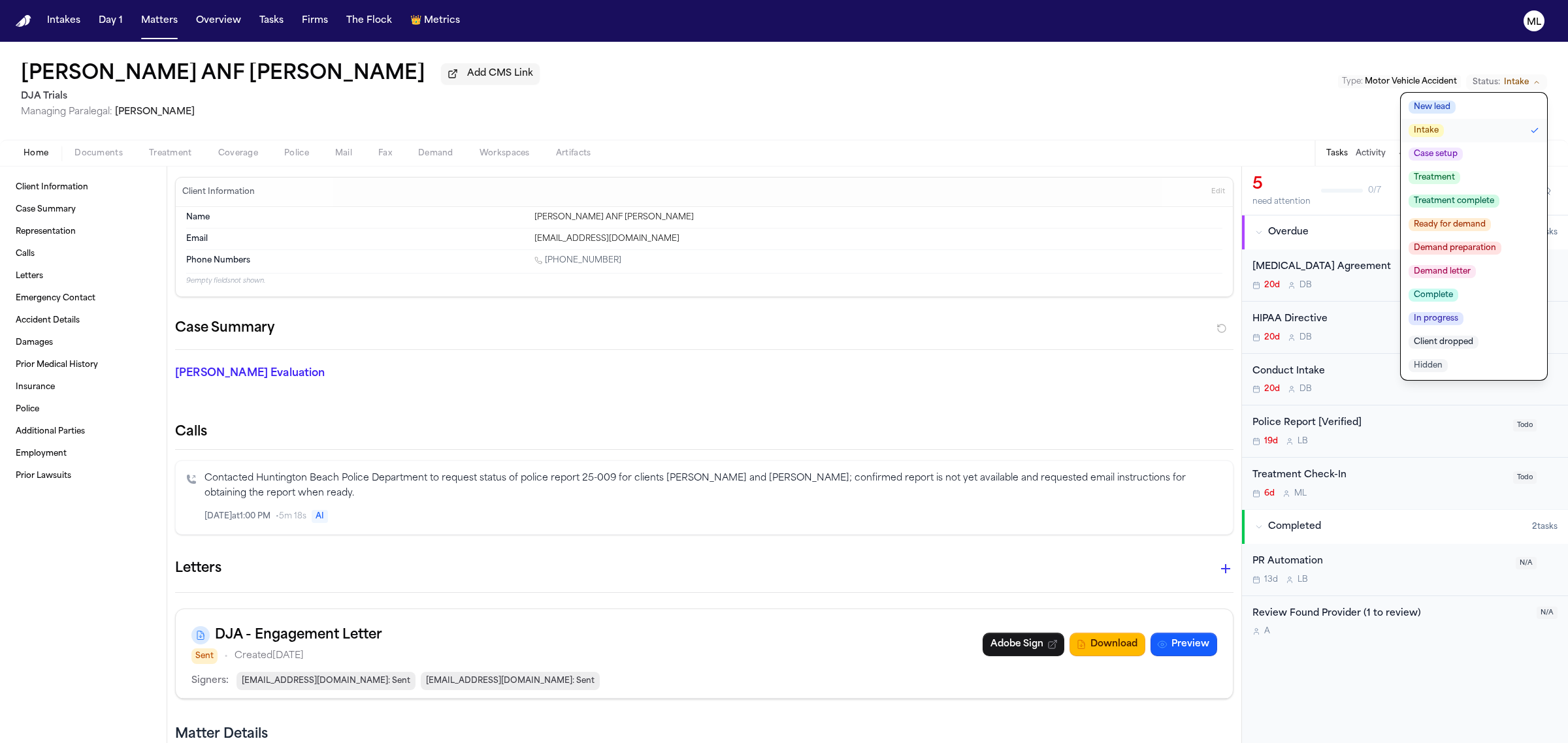
click at [1491, 107] on button "New lead" at bounding box center [1473, 107] width 146 height 23
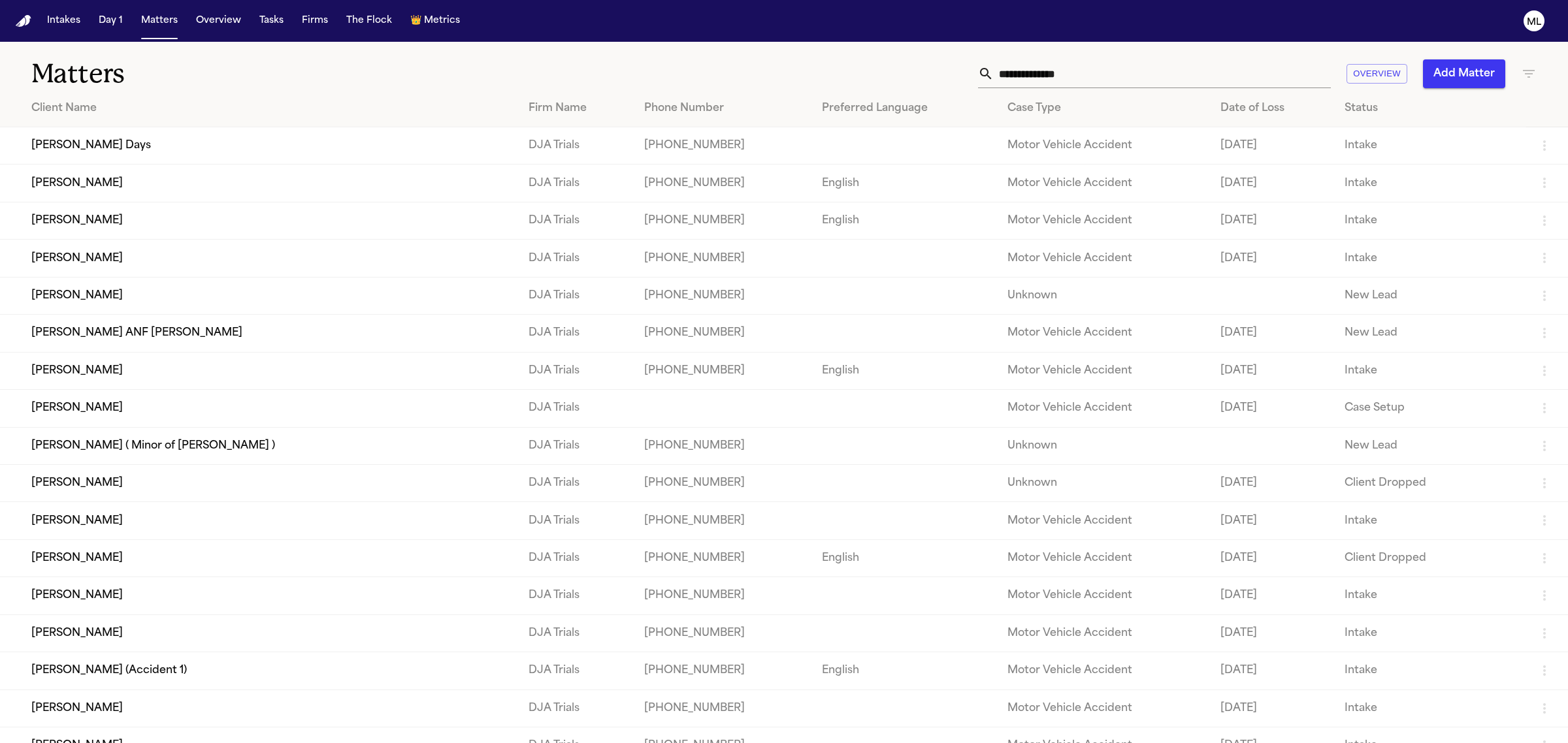
click at [247, 266] on td "[PERSON_NAME]" at bounding box center [259, 259] width 518 height 37
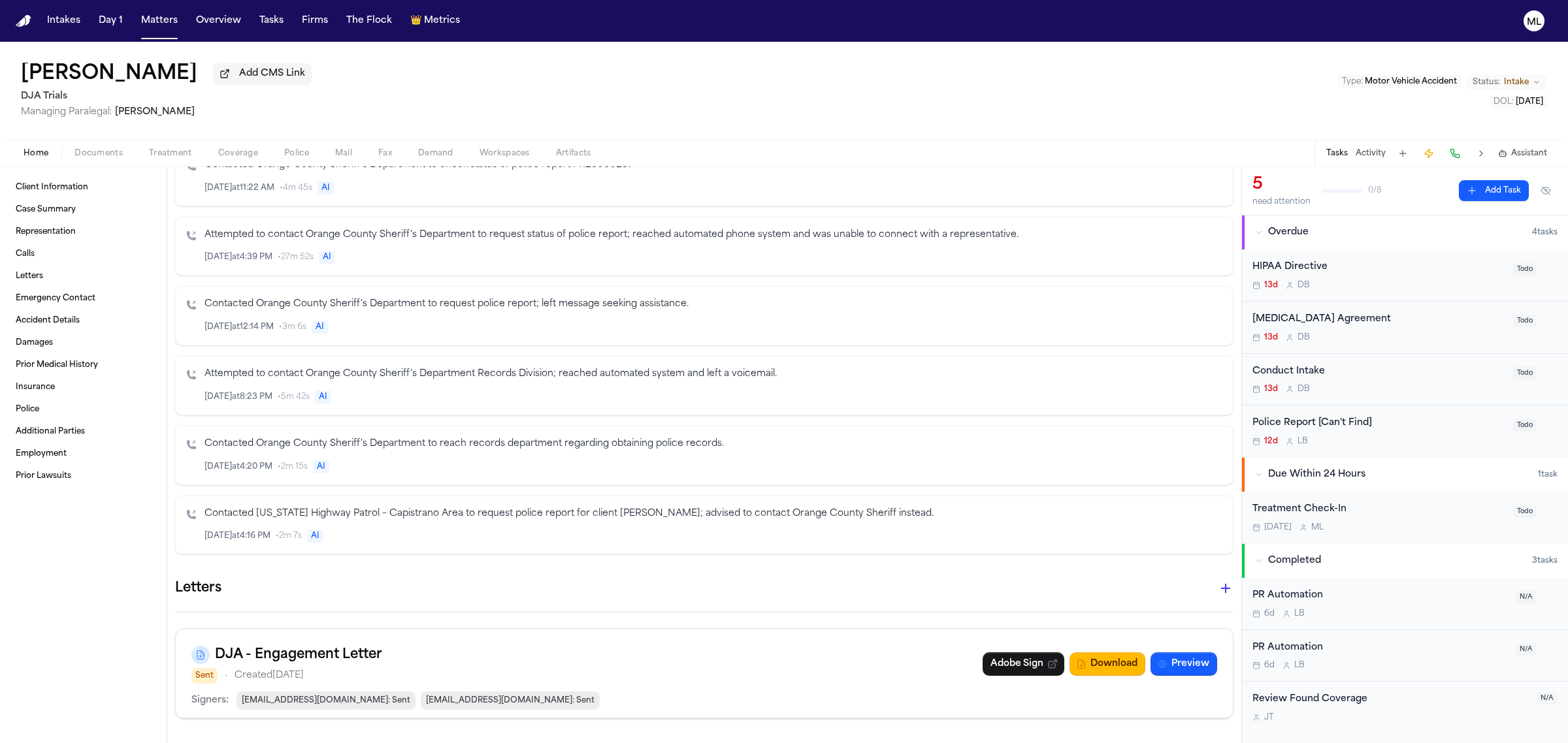
scroll to position [408, 0]
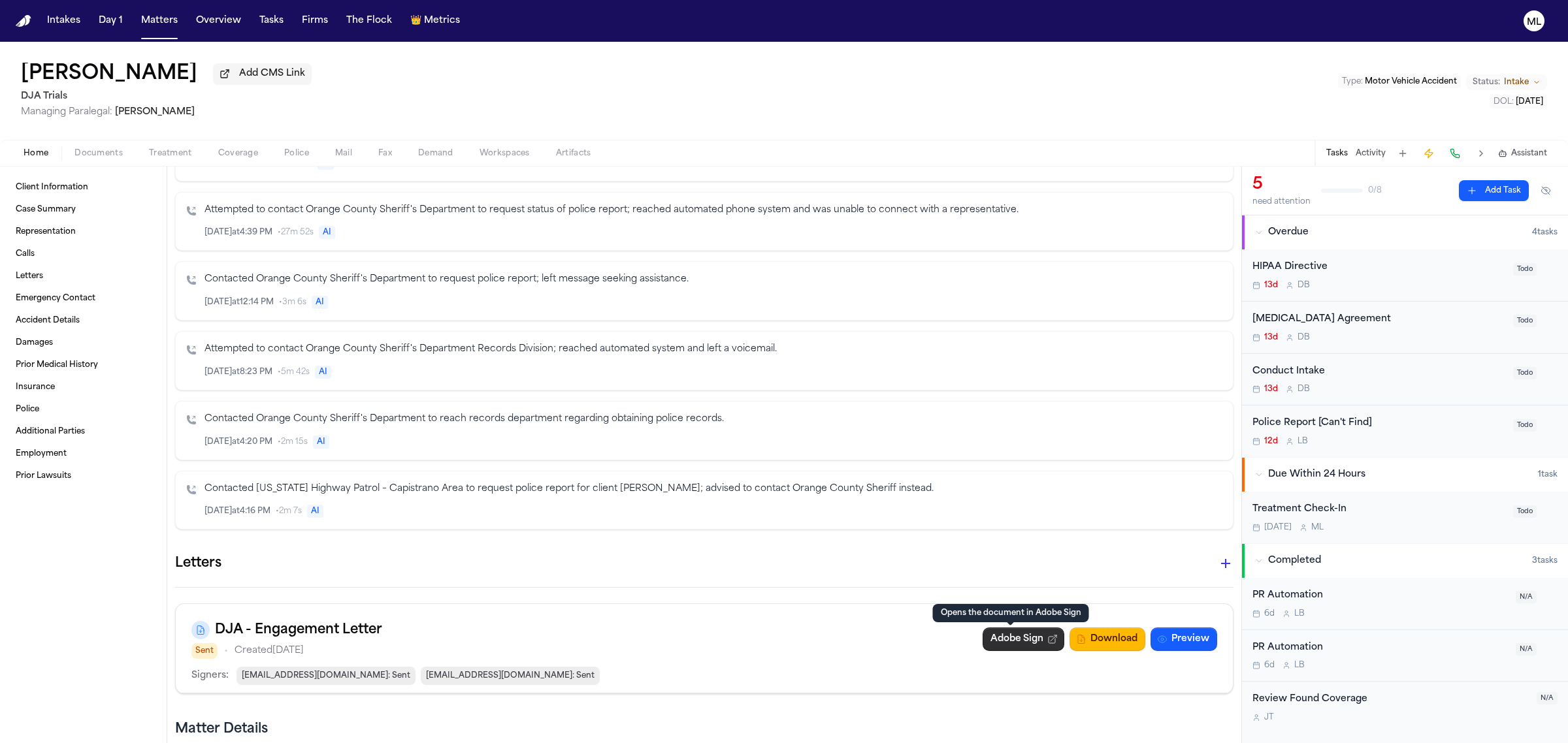
click at [990, 635] on link "Adobe Sign" at bounding box center [1023, 639] width 81 height 23
click at [1531, 81] on button "Status: Intake" at bounding box center [1506, 83] width 81 height 16
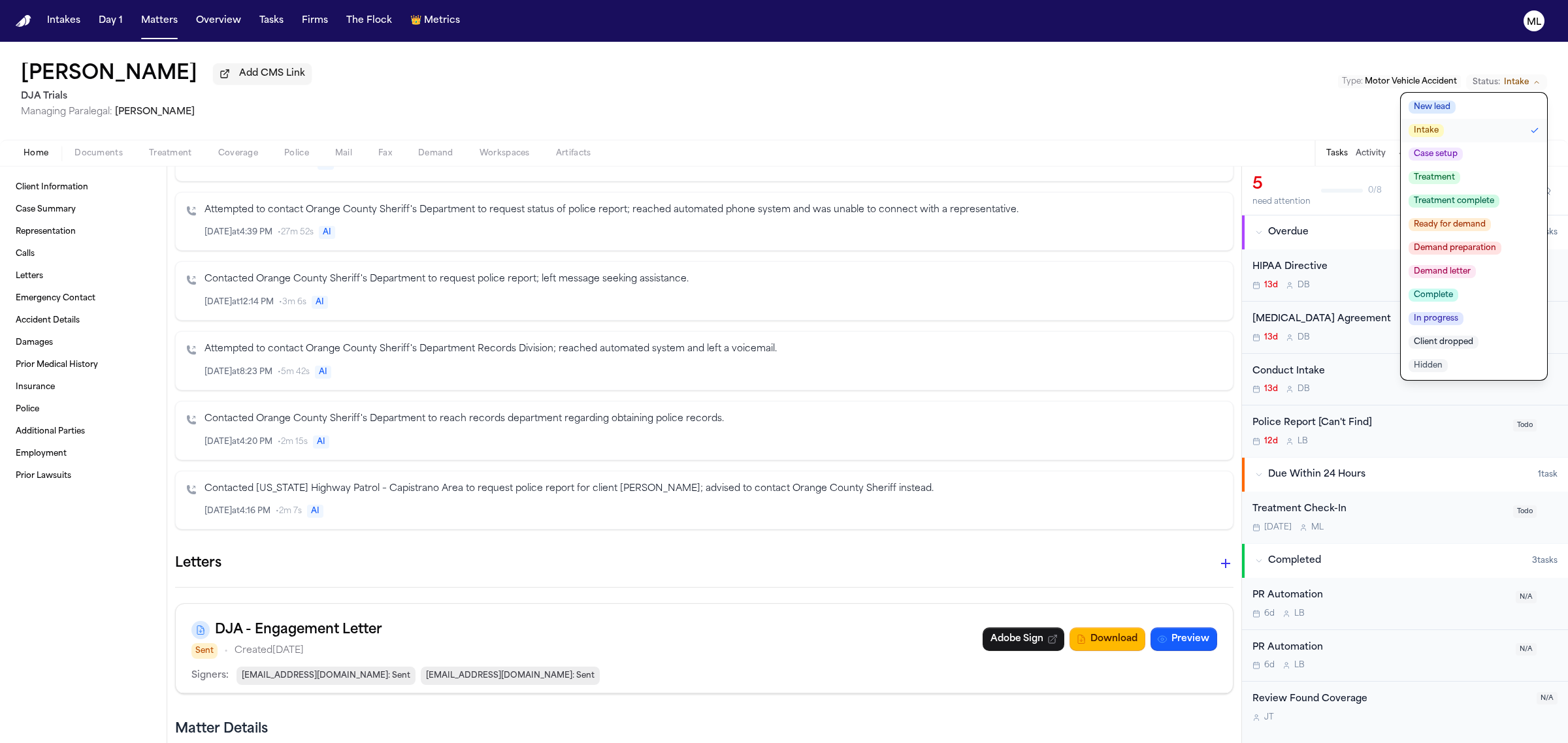
click at [1481, 101] on button "New lead" at bounding box center [1473, 107] width 146 height 23
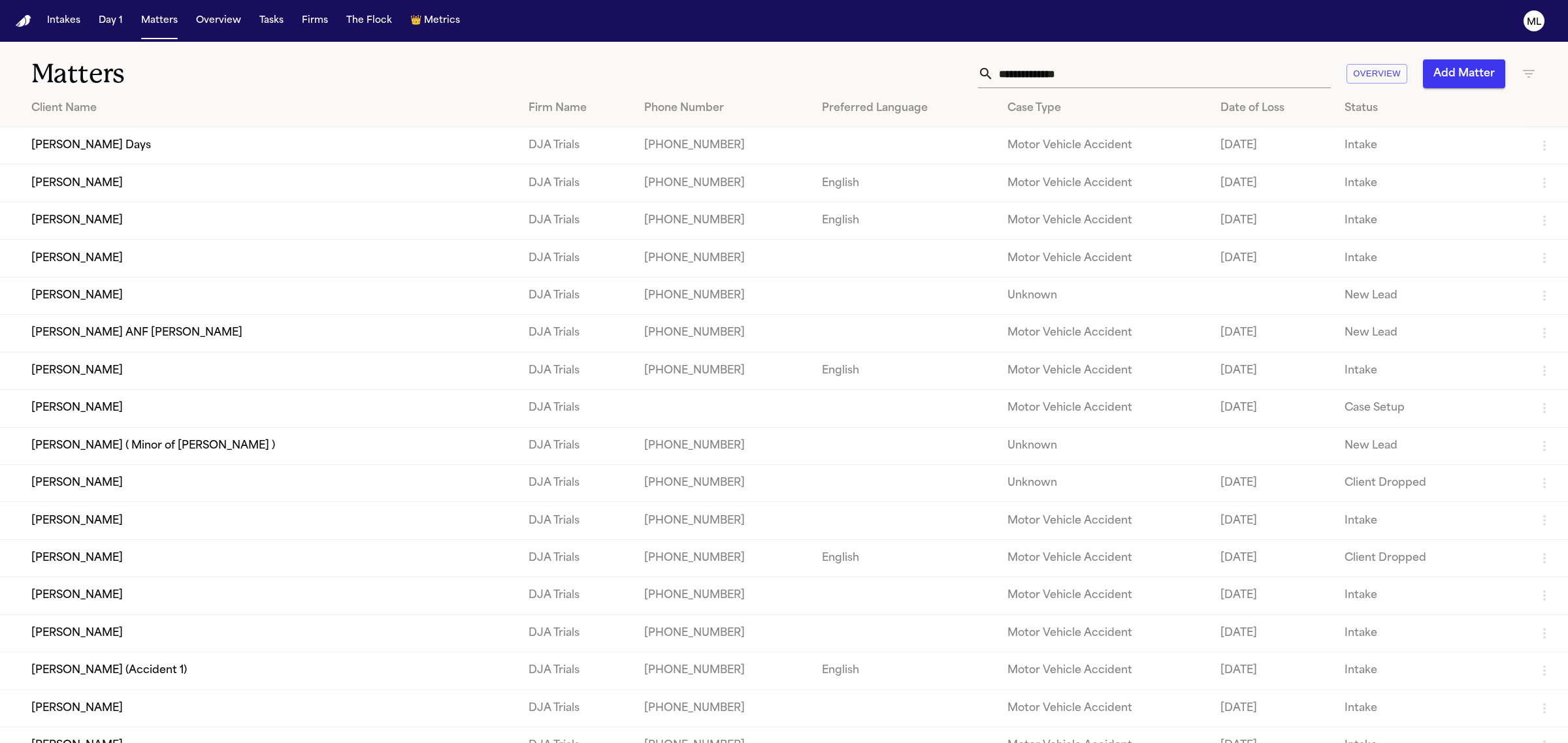
click at [157, 224] on td "[PERSON_NAME]" at bounding box center [259, 221] width 518 height 37
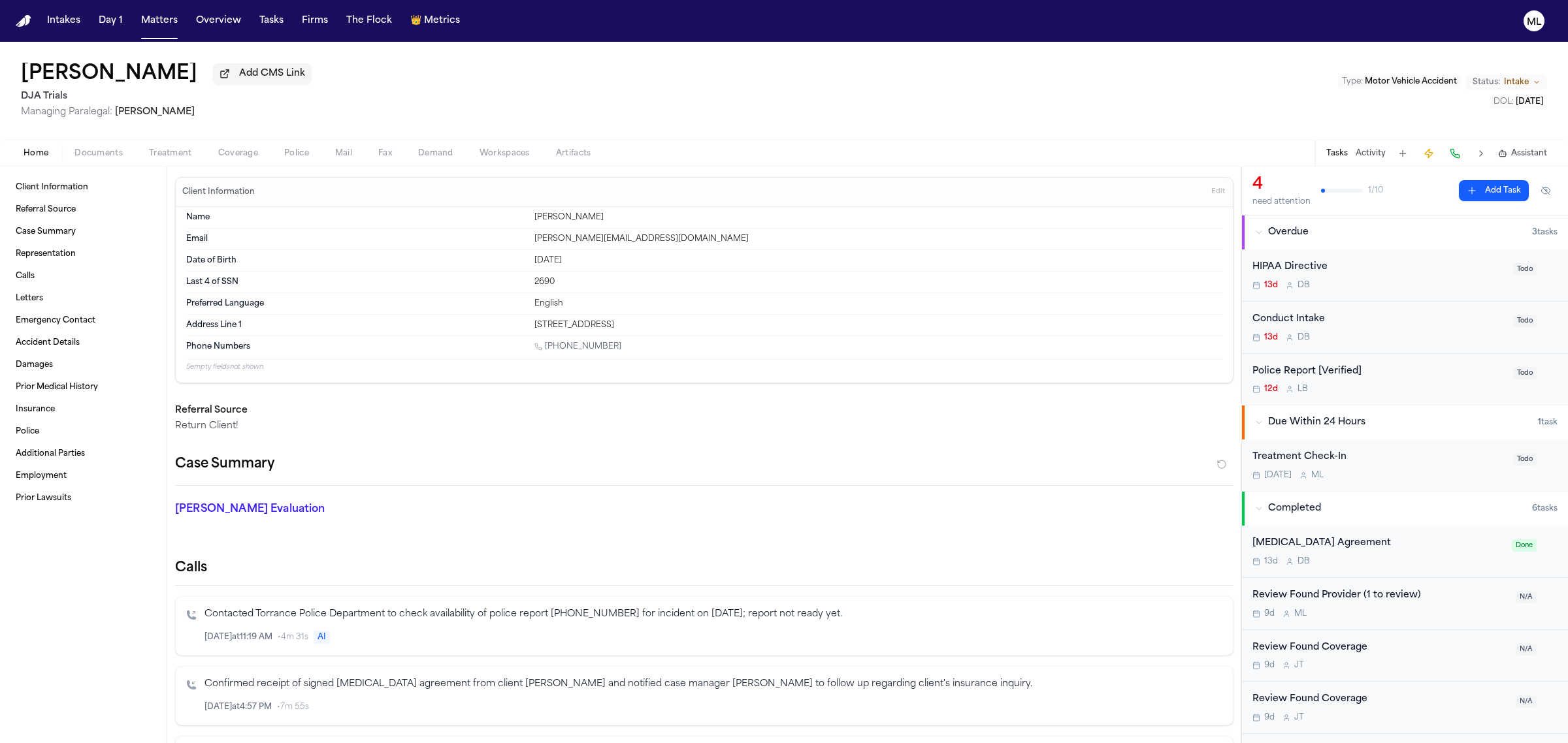
click at [237, 151] on span "Coverage" at bounding box center [238, 153] width 40 height 11
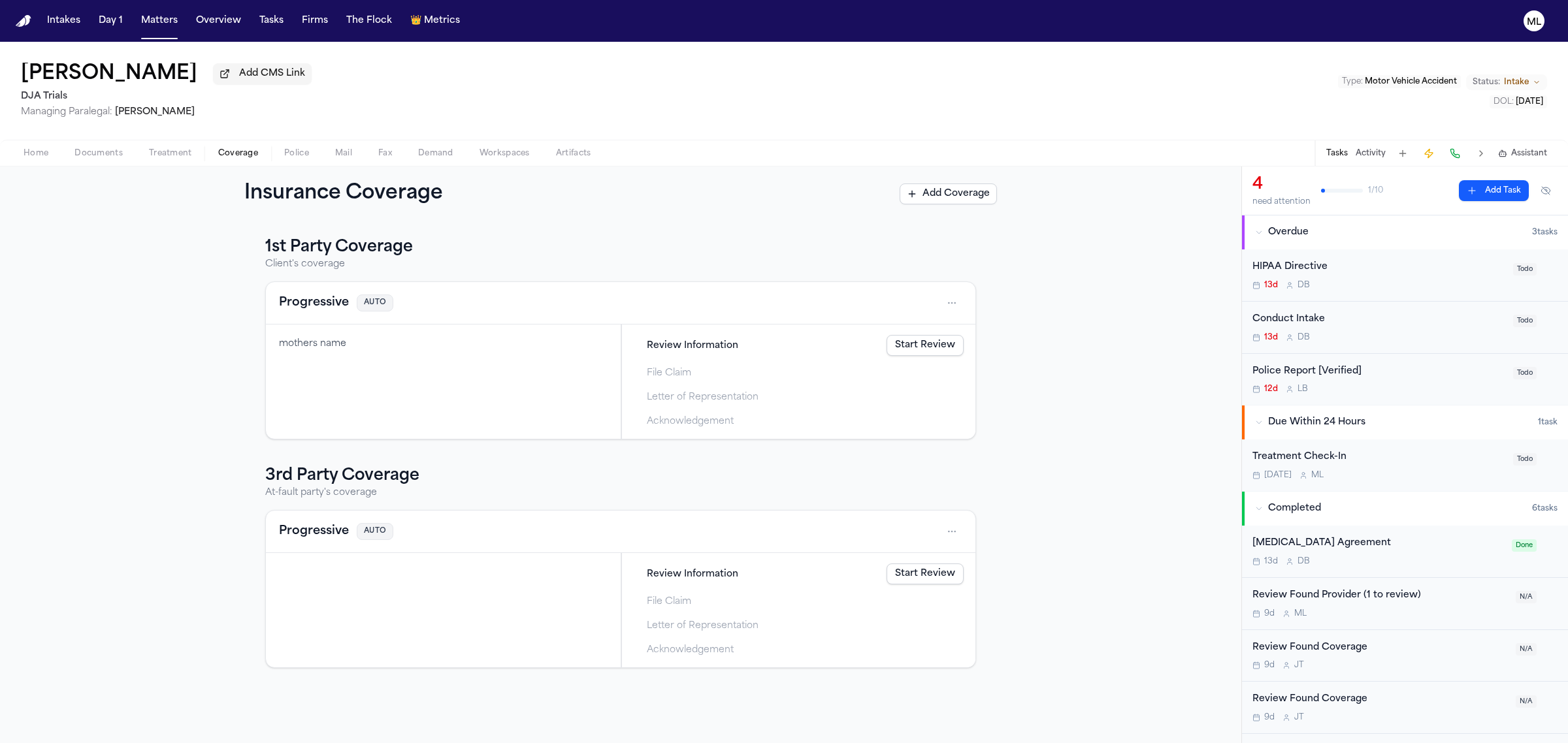
click at [113, 153] on span "Documents" at bounding box center [99, 153] width 49 height 11
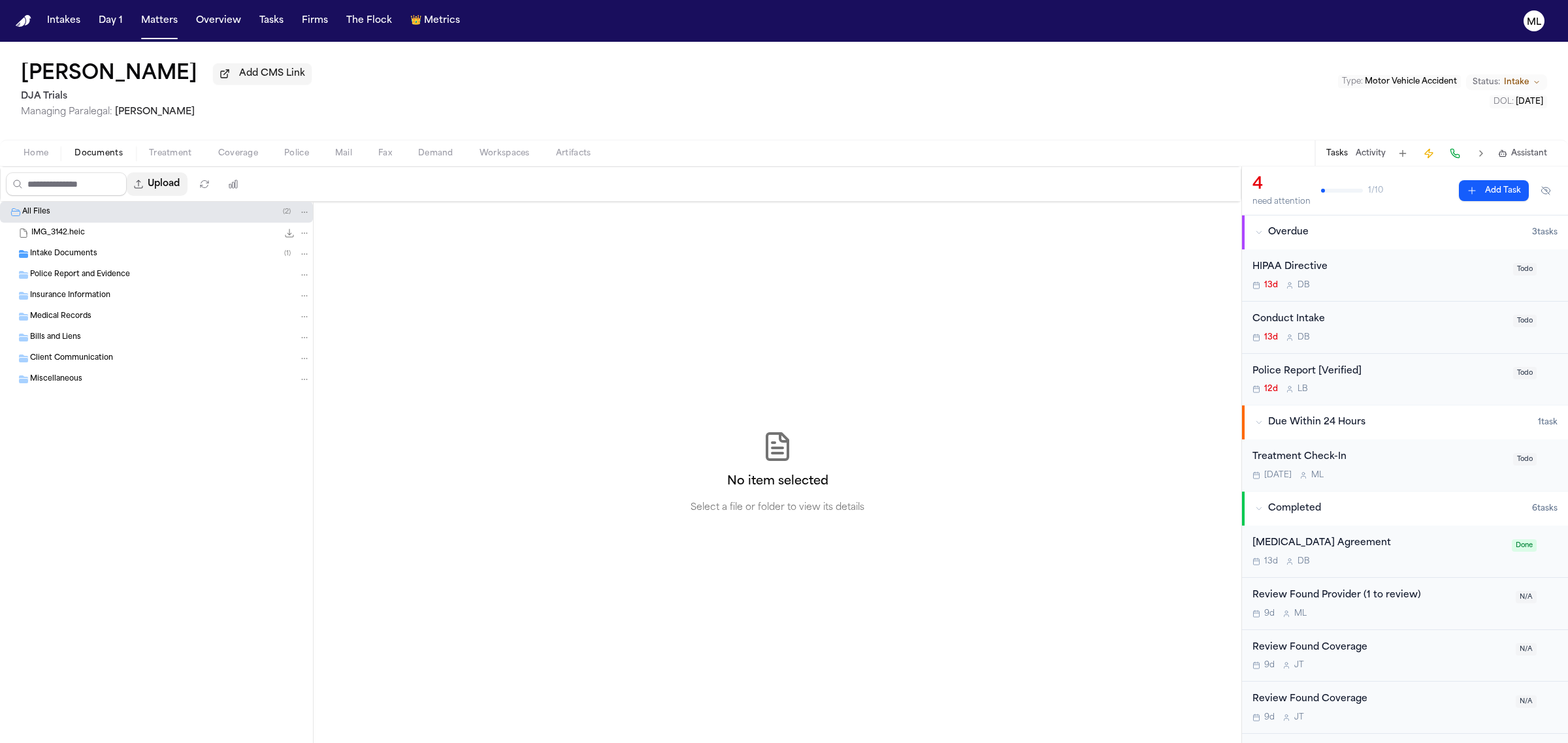
click at [187, 177] on button "Upload" at bounding box center [157, 184] width 61 height 23
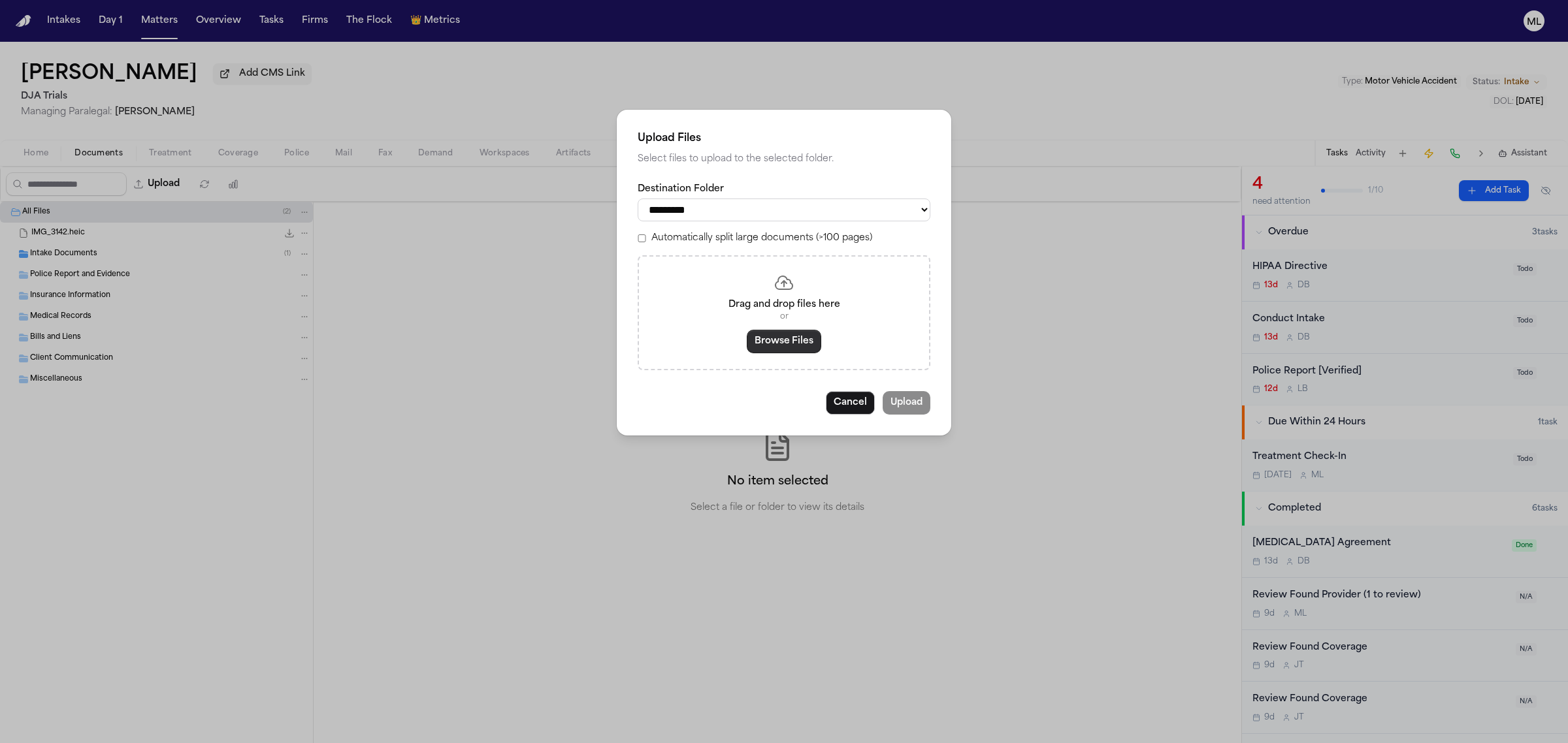
click at [814, 345] on button "Browse Files" at bounding box center [784, 341] width 75 height 23
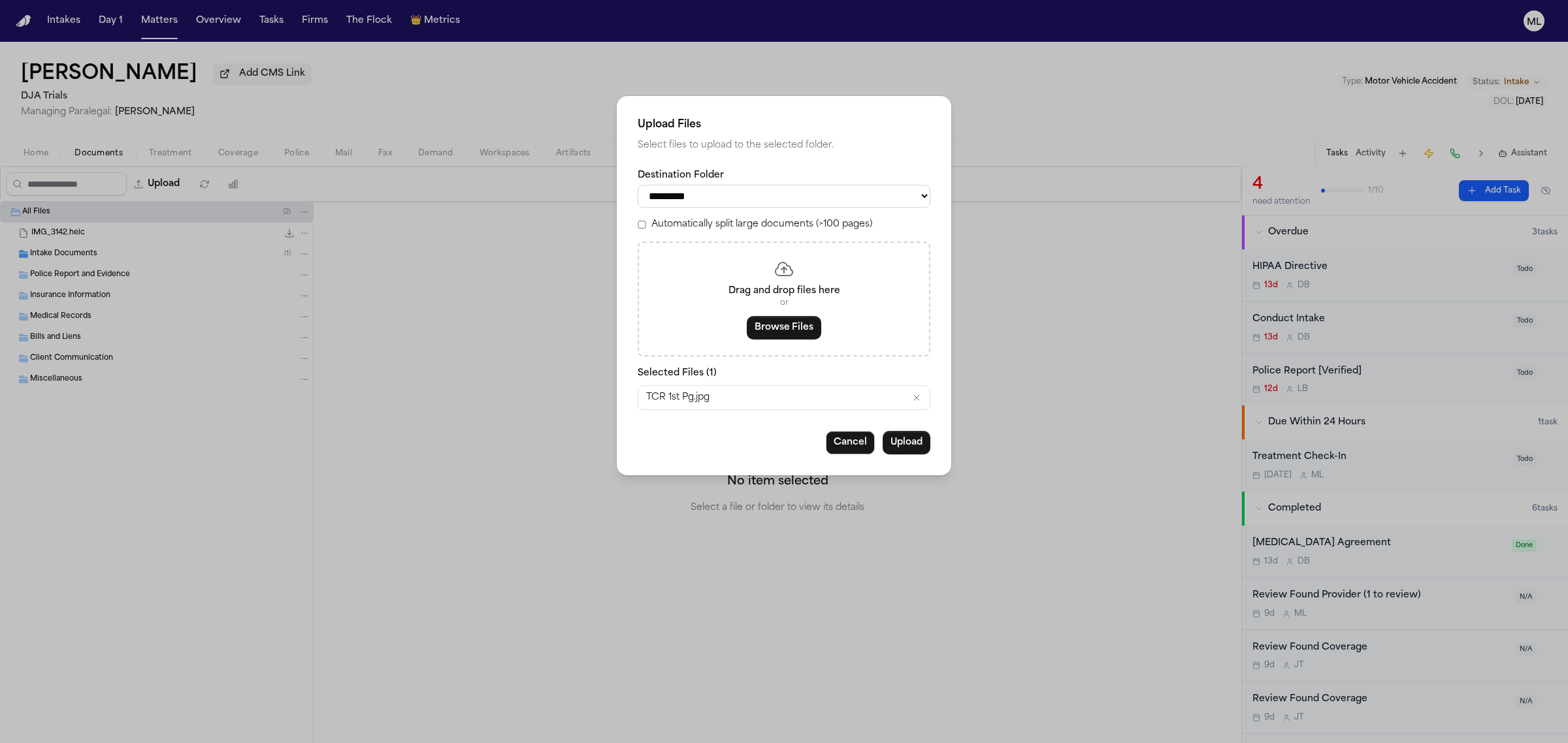
click at [918, 442] on button "Upload" at bounding box center [907, 442] width 48 height 23
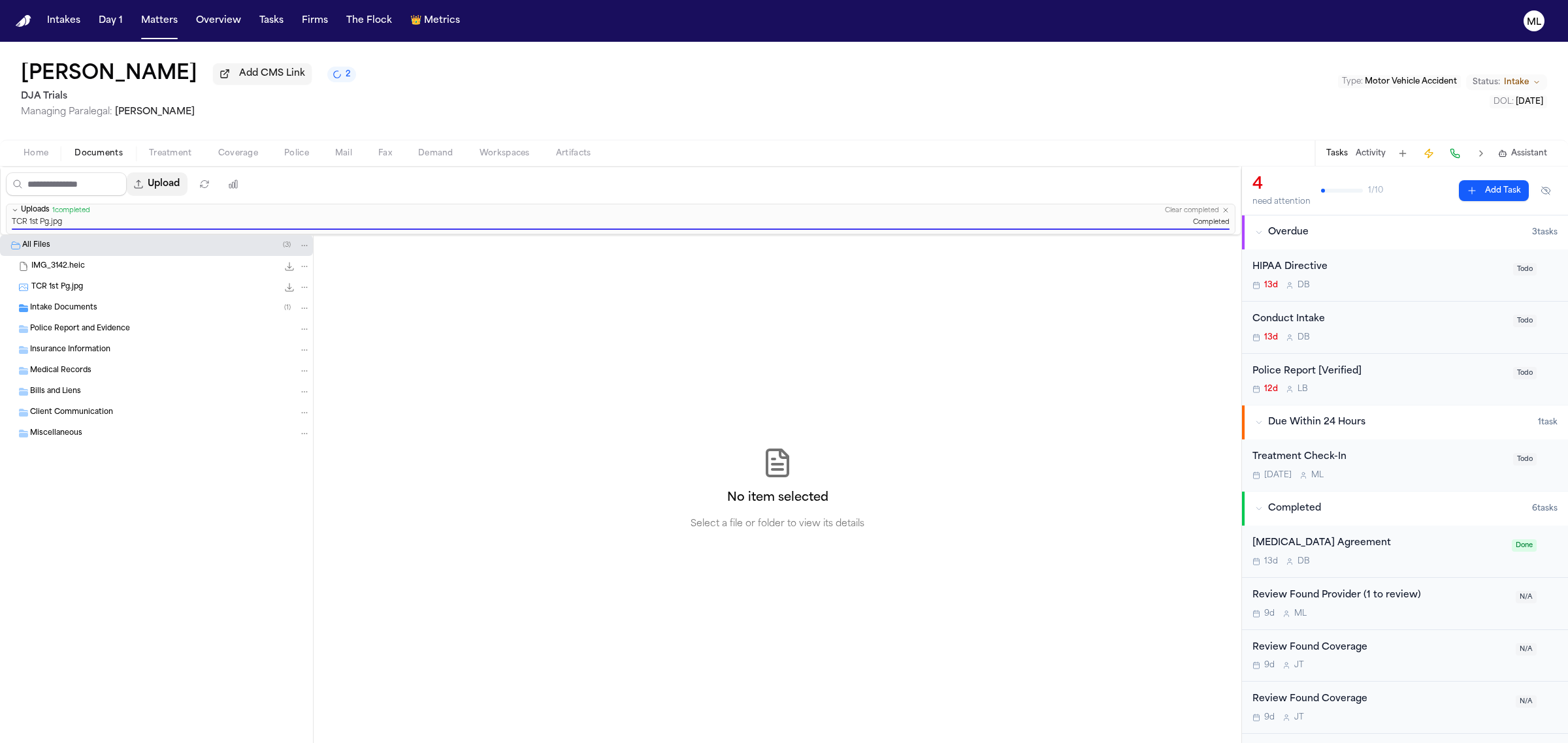
click at [174, 181] on button "Upload" at bounding box center [157, 184] width 61 height 23
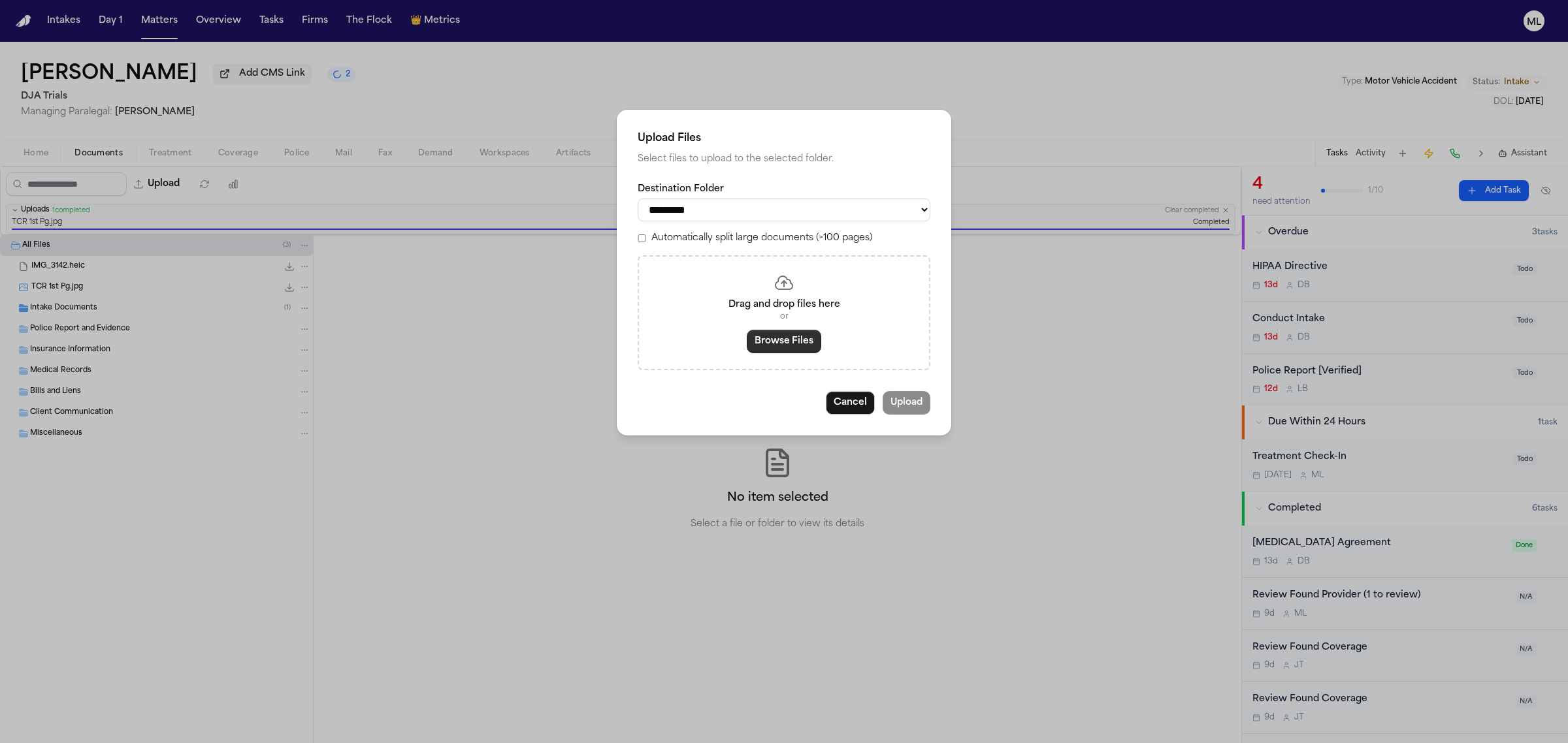
click at [769, 341] on button "Browse Files" at bounding box center [784, 341] width 75 height 23
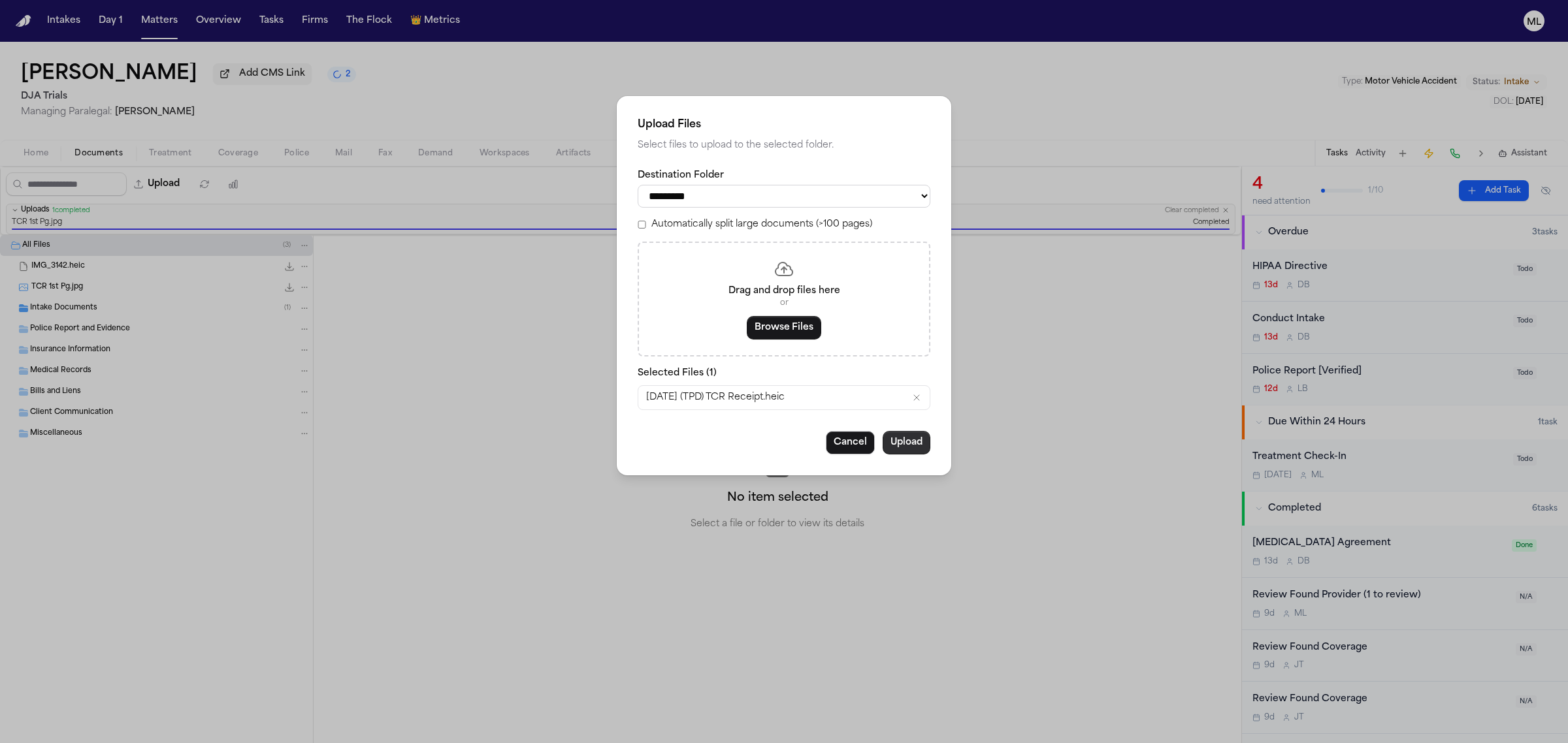
click at [912, 445] on button "Upload" at bounding box center [907, 442] width 48 height 23
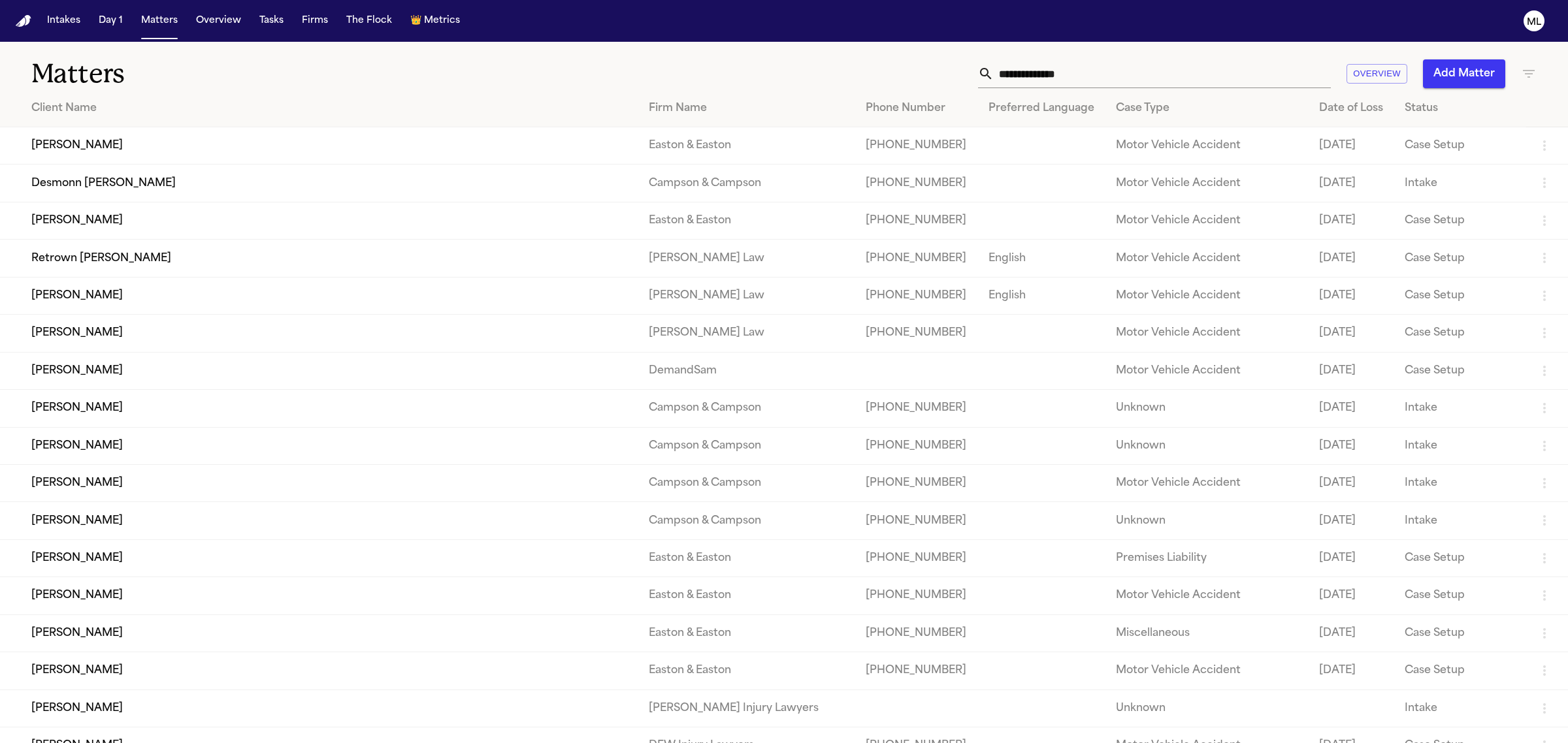
click at [1014, 67] on input "text" at bounding box center [1162, 73] width 337 height 29
click at [1529, 73] on icon "button" at bounding box center [1529, 74] width 12 height 8
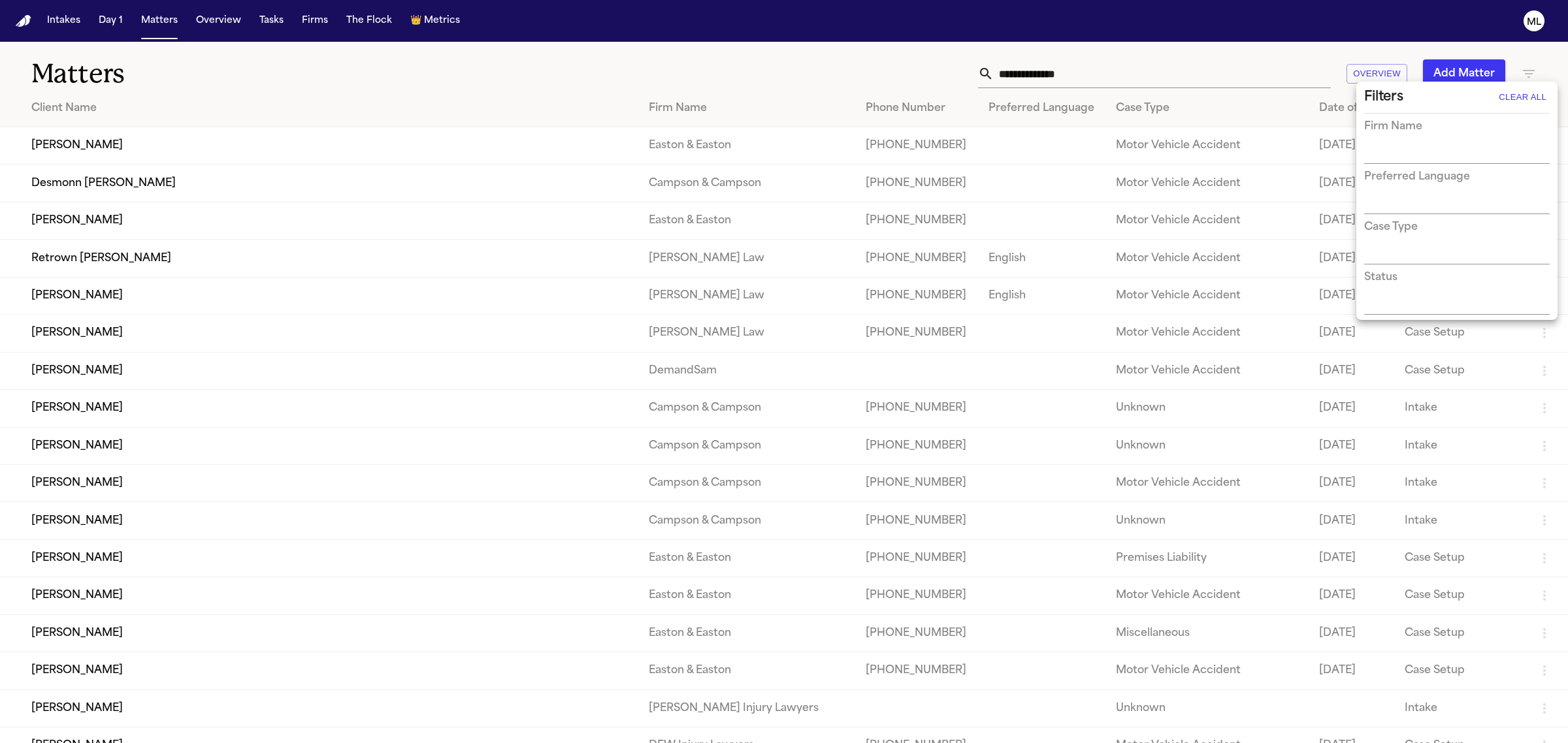
click at [1390, 151] on input "text" at bounding box center [1447, 154] width 166 height 18
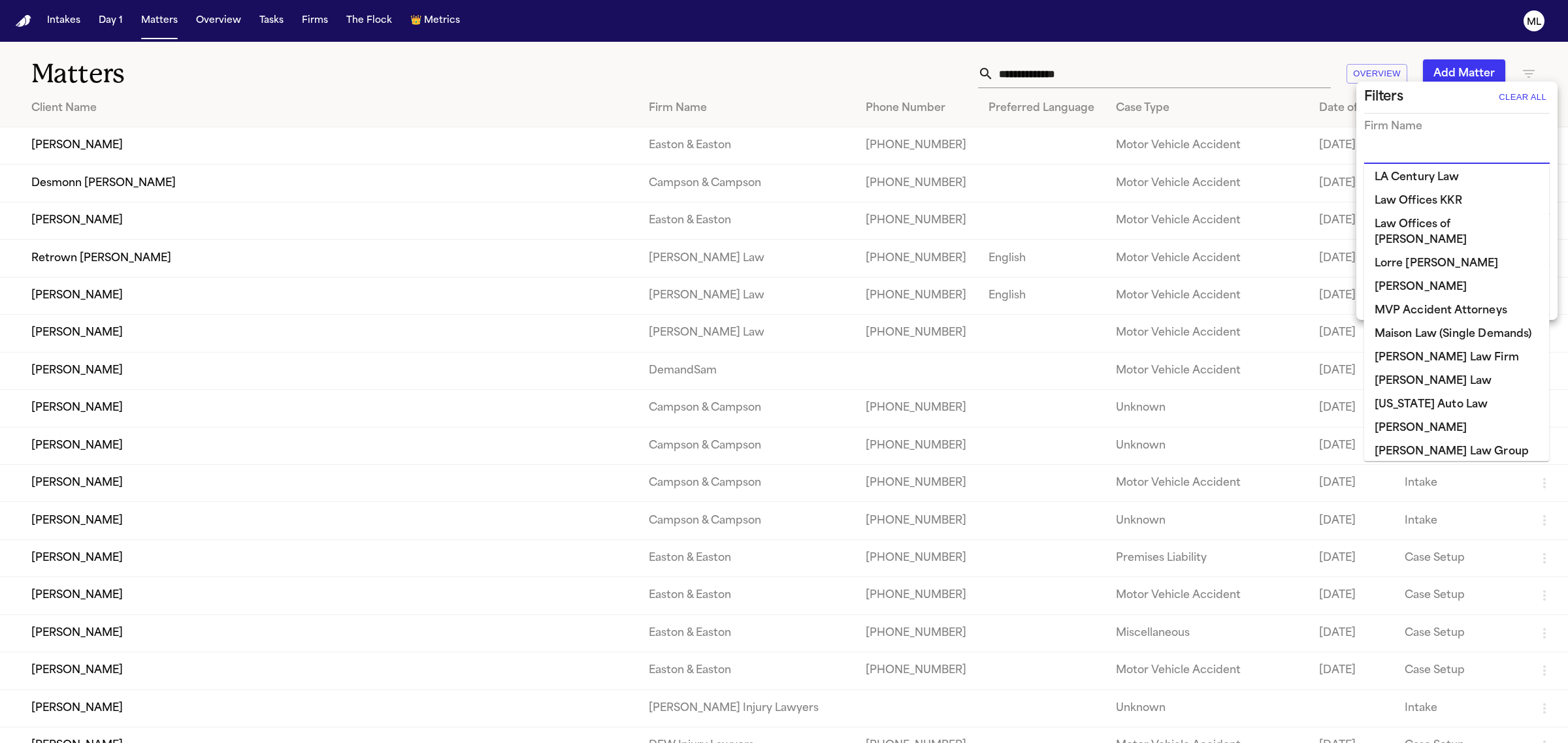
scroll to position [898, 0]
click at [1407, 392] on li "[US_STATE] Auto Law" at bounding box center [1457, 403] width 185 height 23
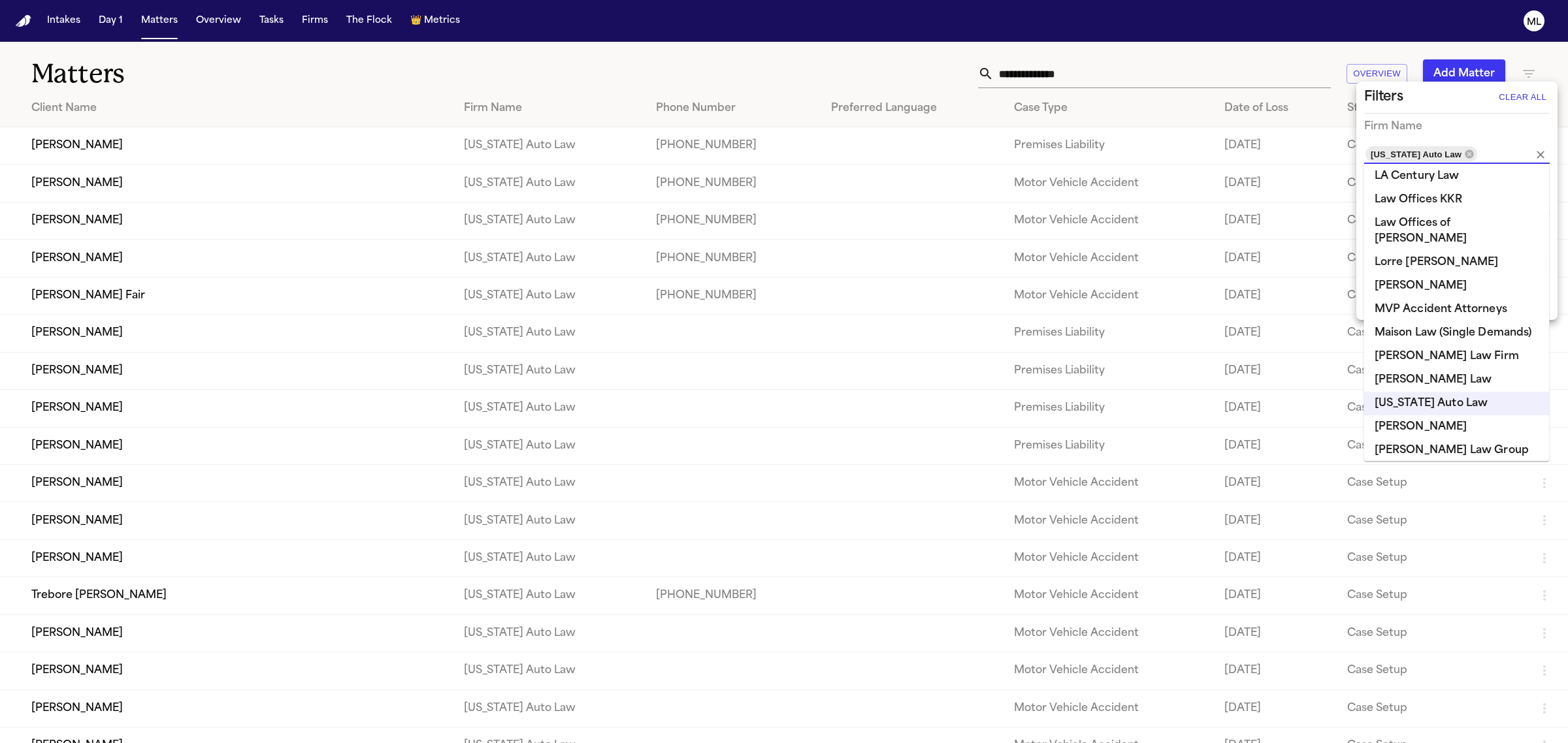
click at [74, 253] on div at bounding box center [784, 371] width 1568 height 743
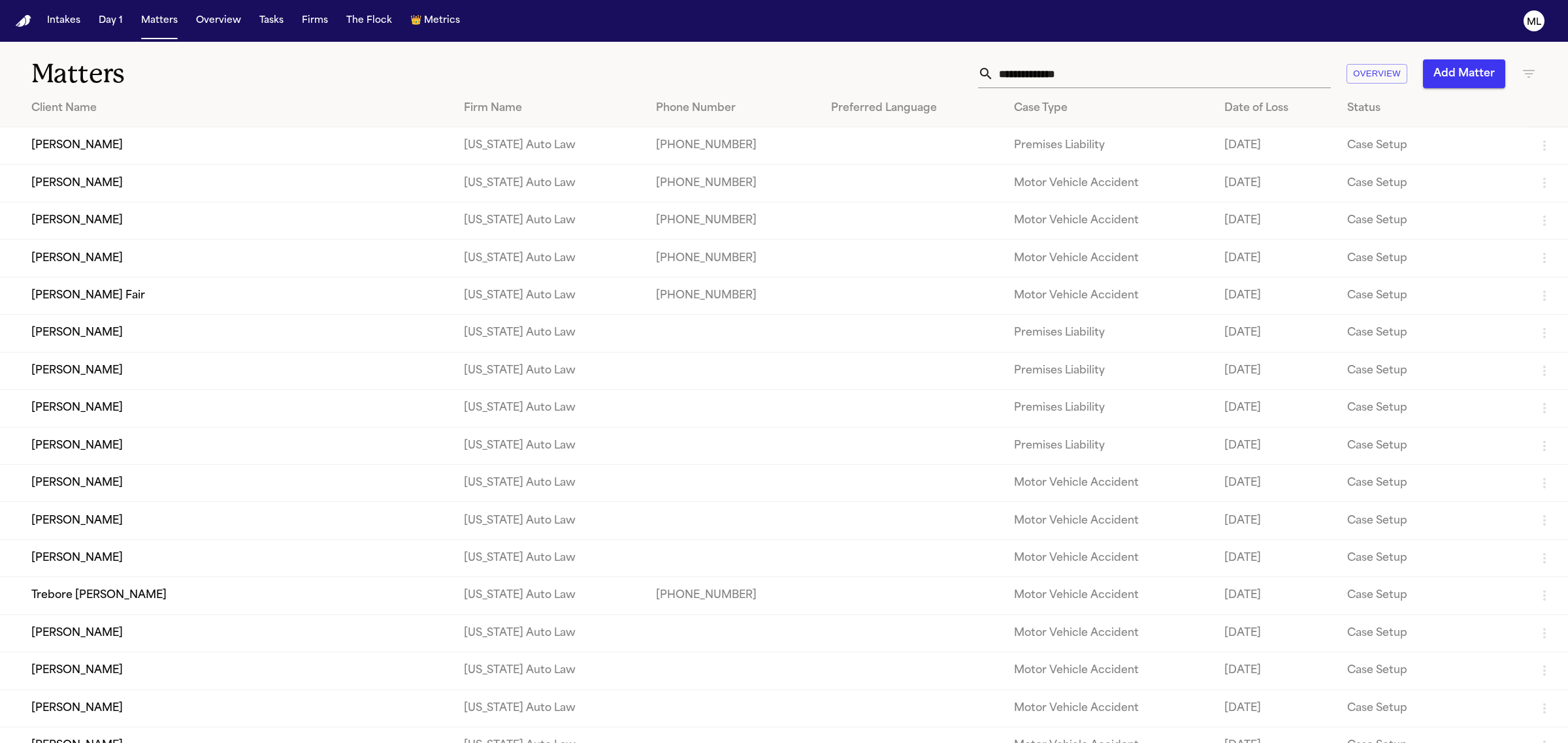
click at [74, 253] on div "Filters Clear All Firm Name Michigan Auto Law Preferred Language Case Type Stat…" at bounding box center [784, 371] width 1568 height 743
click at [70, 262] on td "[PERSON_NAME]" at bounding box center [227, 259] width 453 height 37
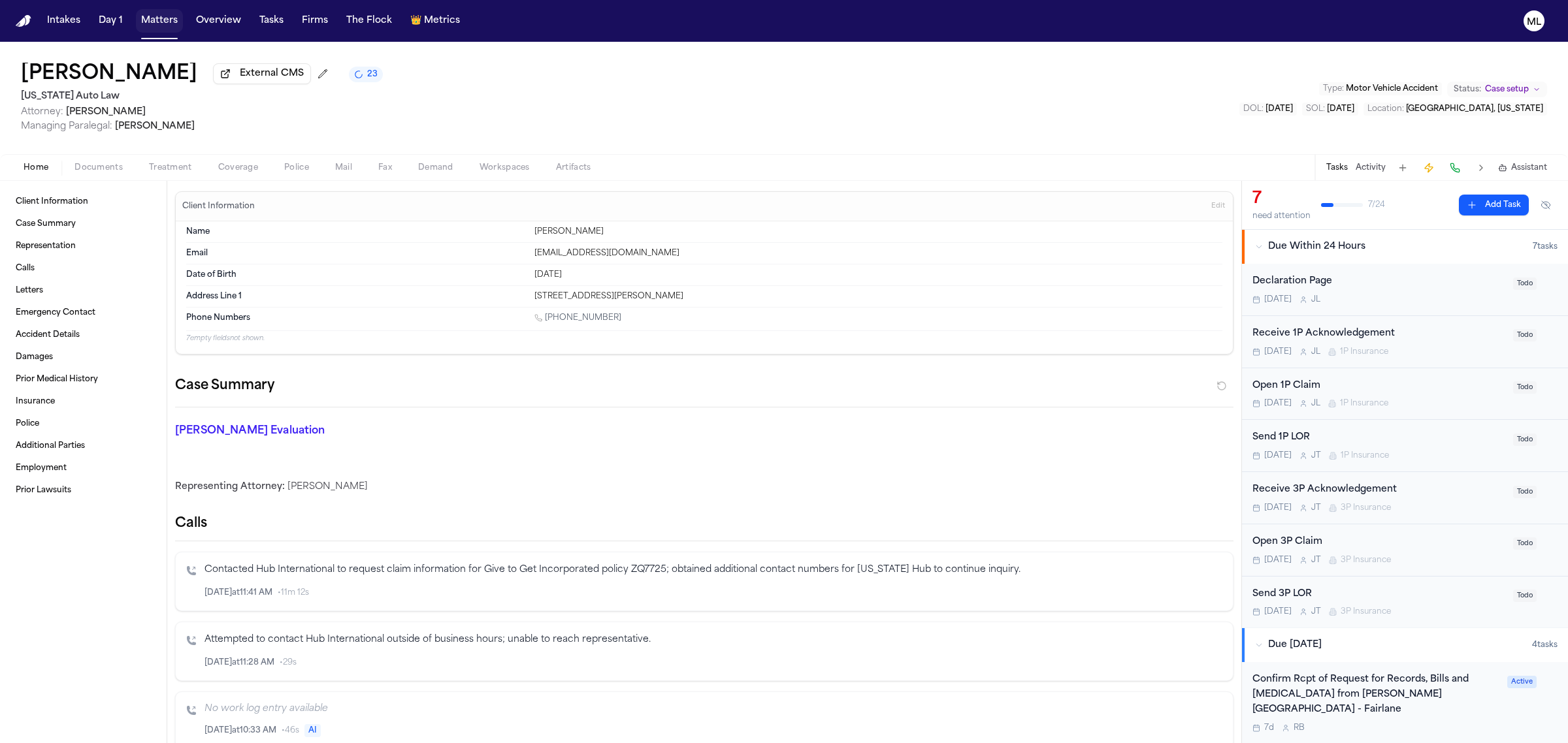
click at [153, 11] on button "Matters" at bounding box center [159, 21] width 47 height 23
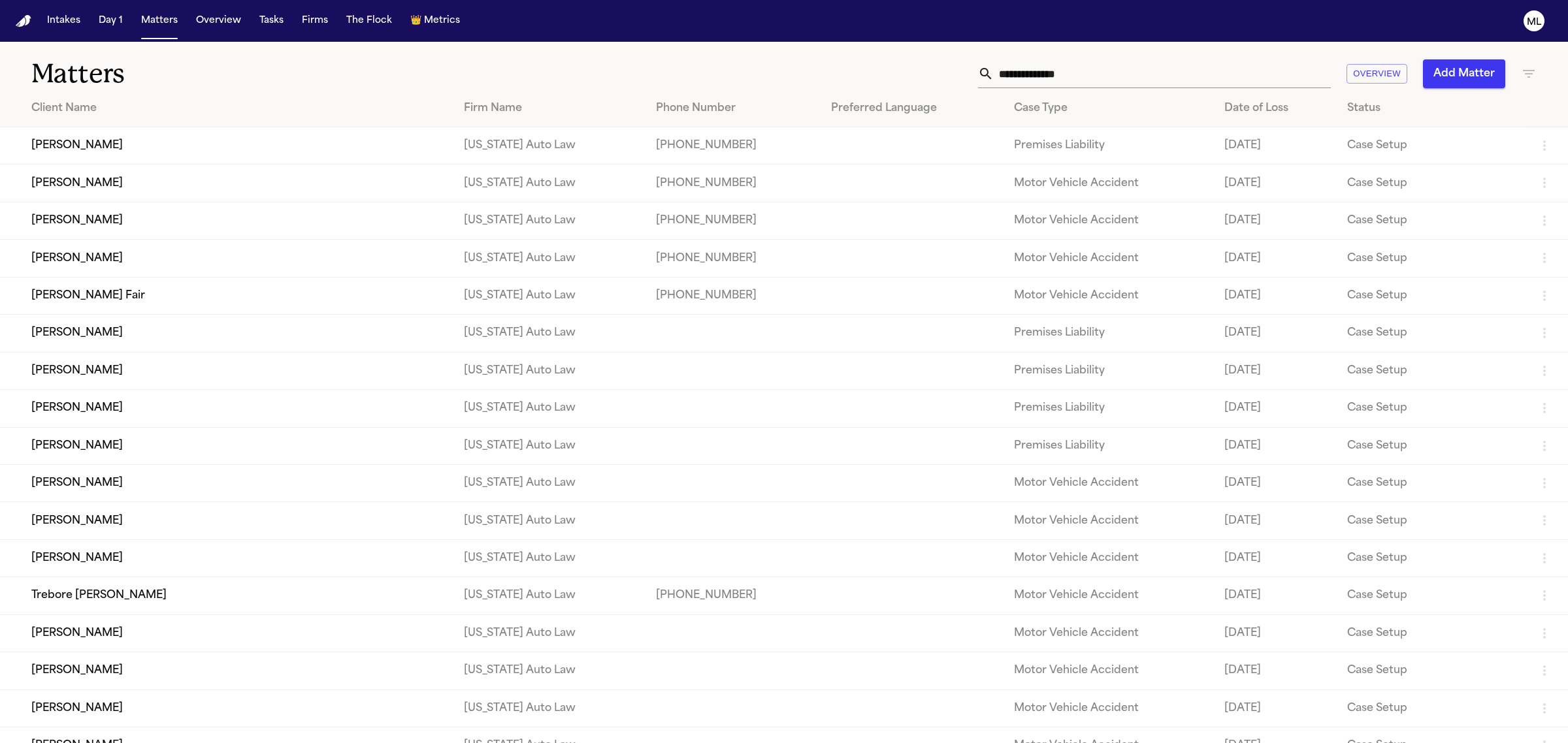
click at [1055, 69] on input "text" at bounding box center [1162, 73] width 337 height 29
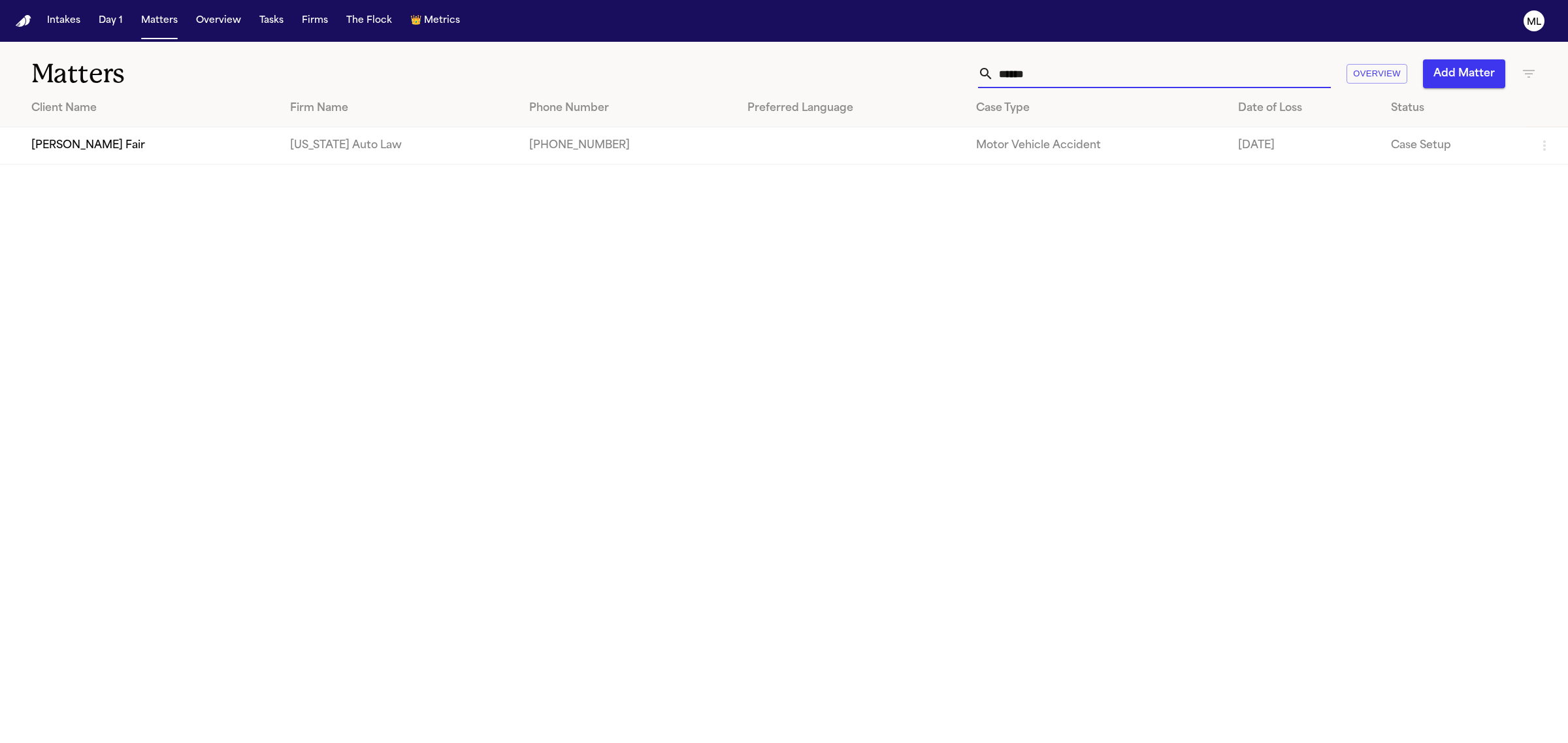
type input "******"
click at [87, 150] on td "[PERSON_NAME] Fair" at bounding box center [139, 146] width 279 height 37
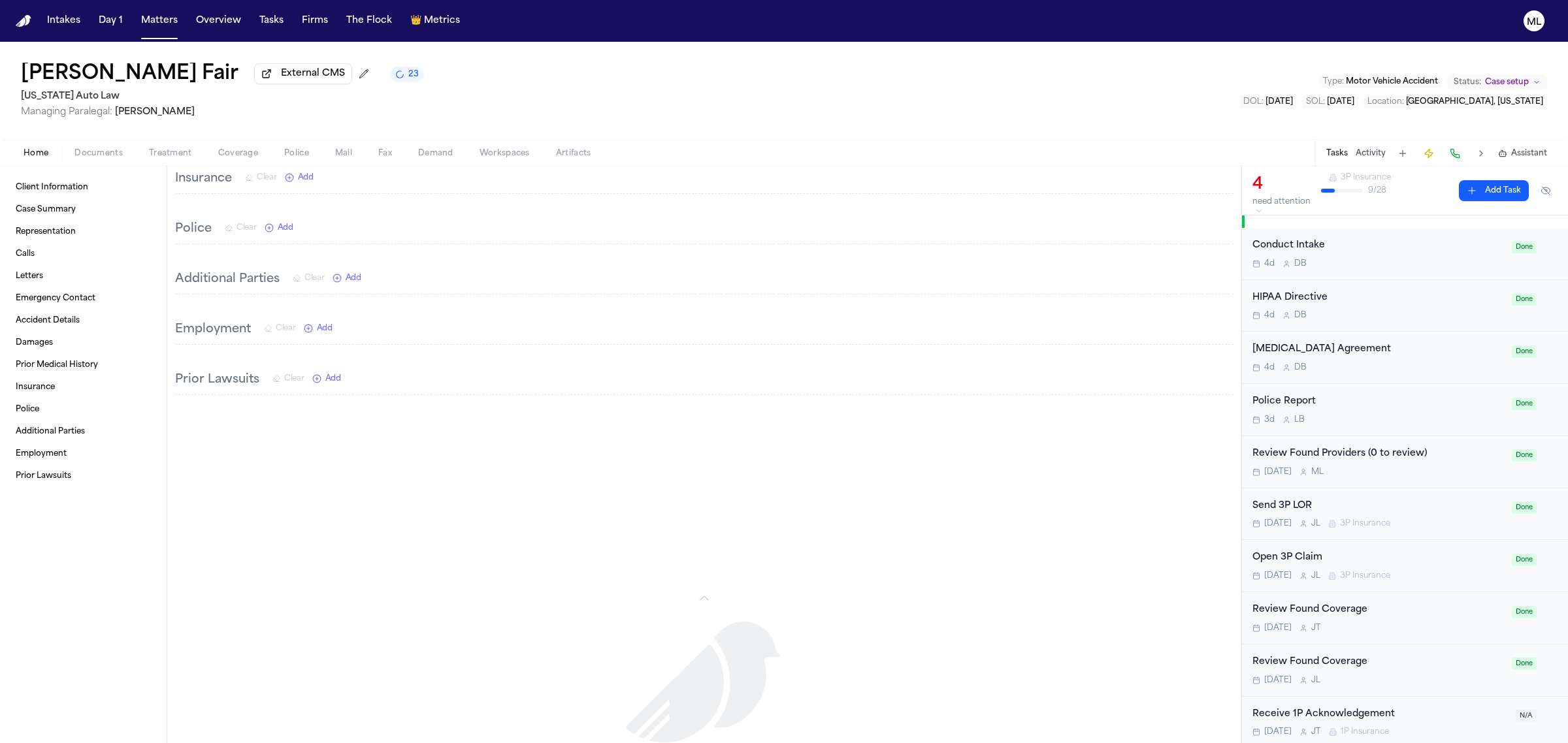
scroll to position [245, 0]
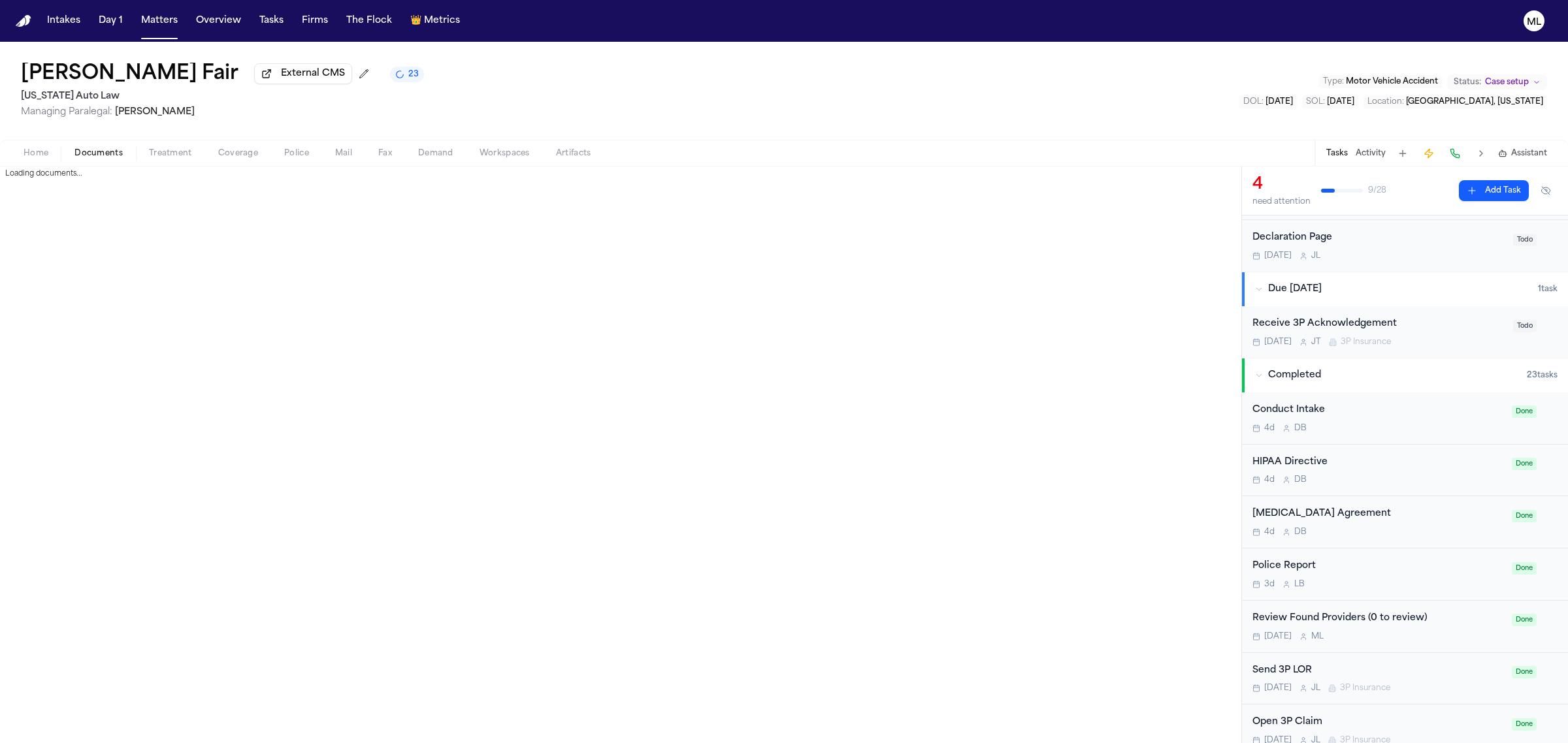
click at [95, 160] on span "button" at bounding box center [99, 161] width 64 height 1
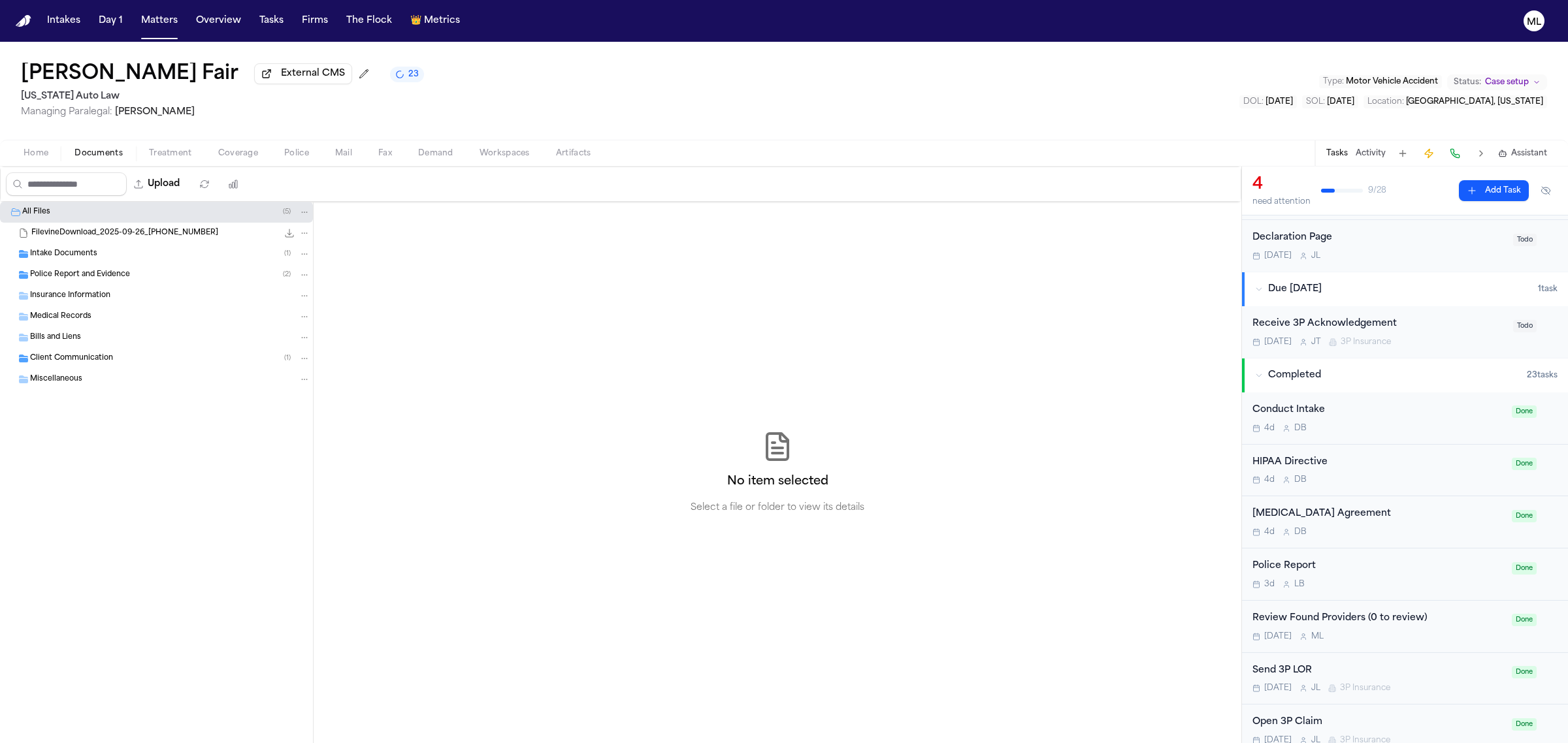
click at [85, 251] on span "Intake Documents" at bounding box center [63, 254] width 67 height 11
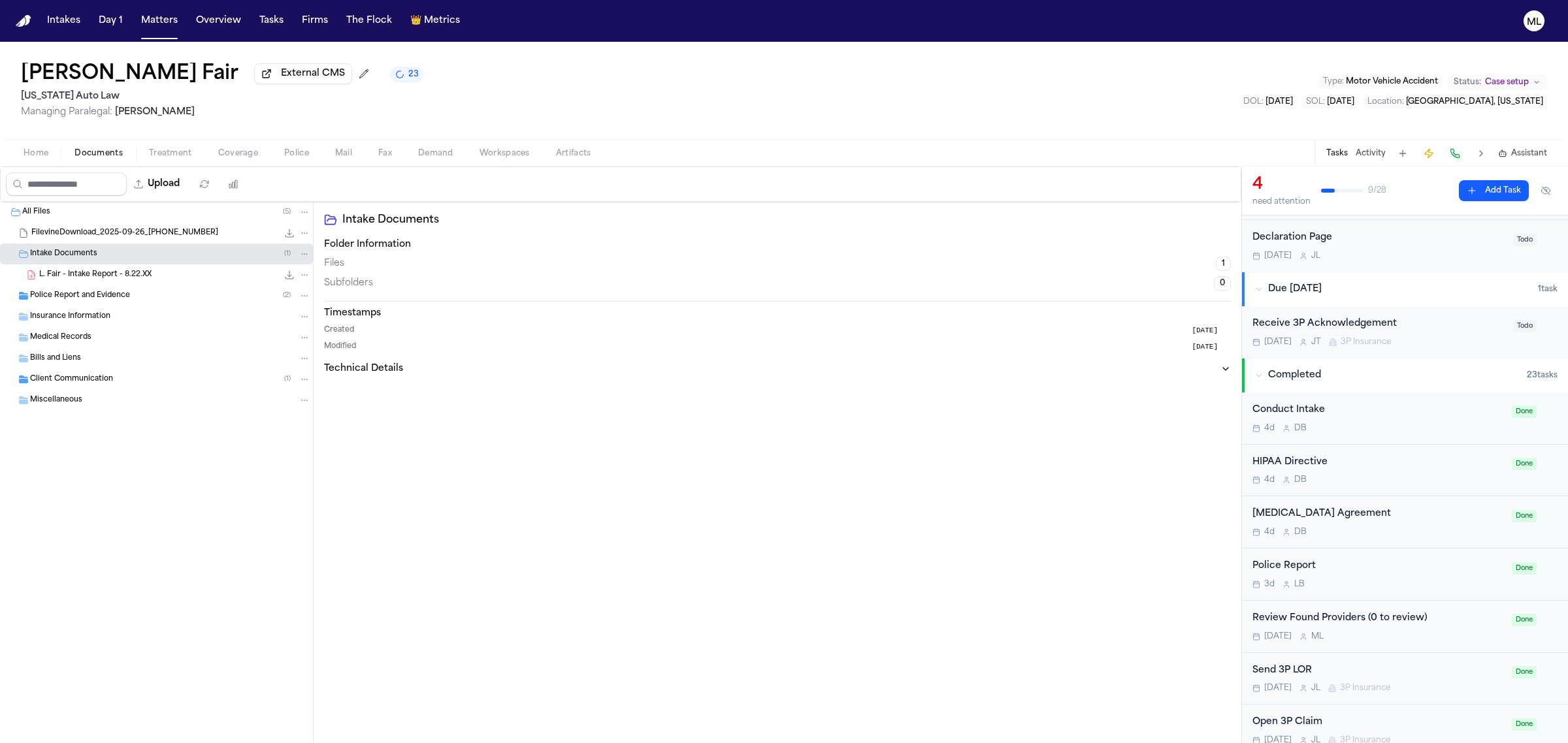
click at [105, 292] on span "Police Report and Evidence" at bounding box center [80, 296] width 100 height 11
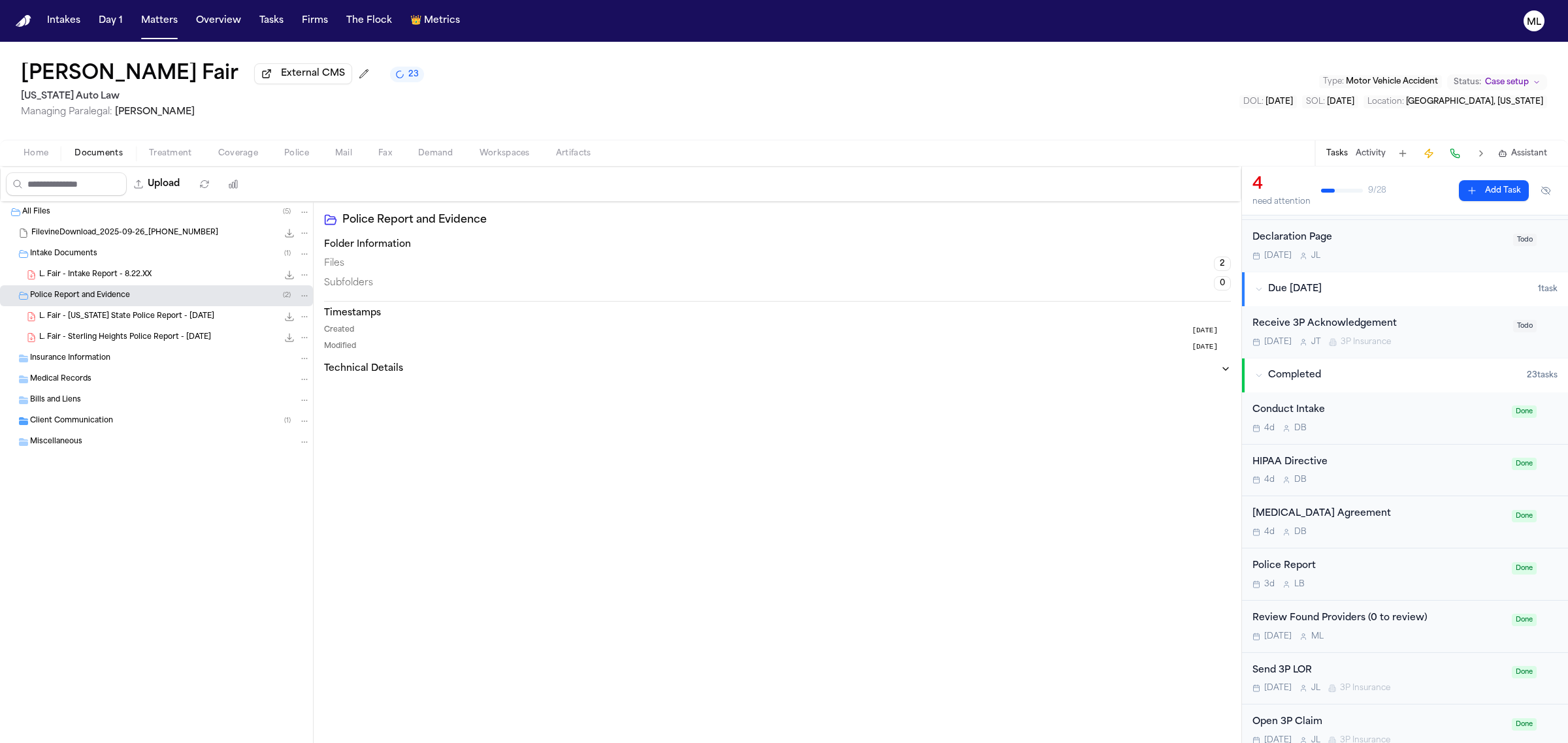
click at [64, 423] on span "Client Communication" at bounding box center [71, 421] width 83 height 11
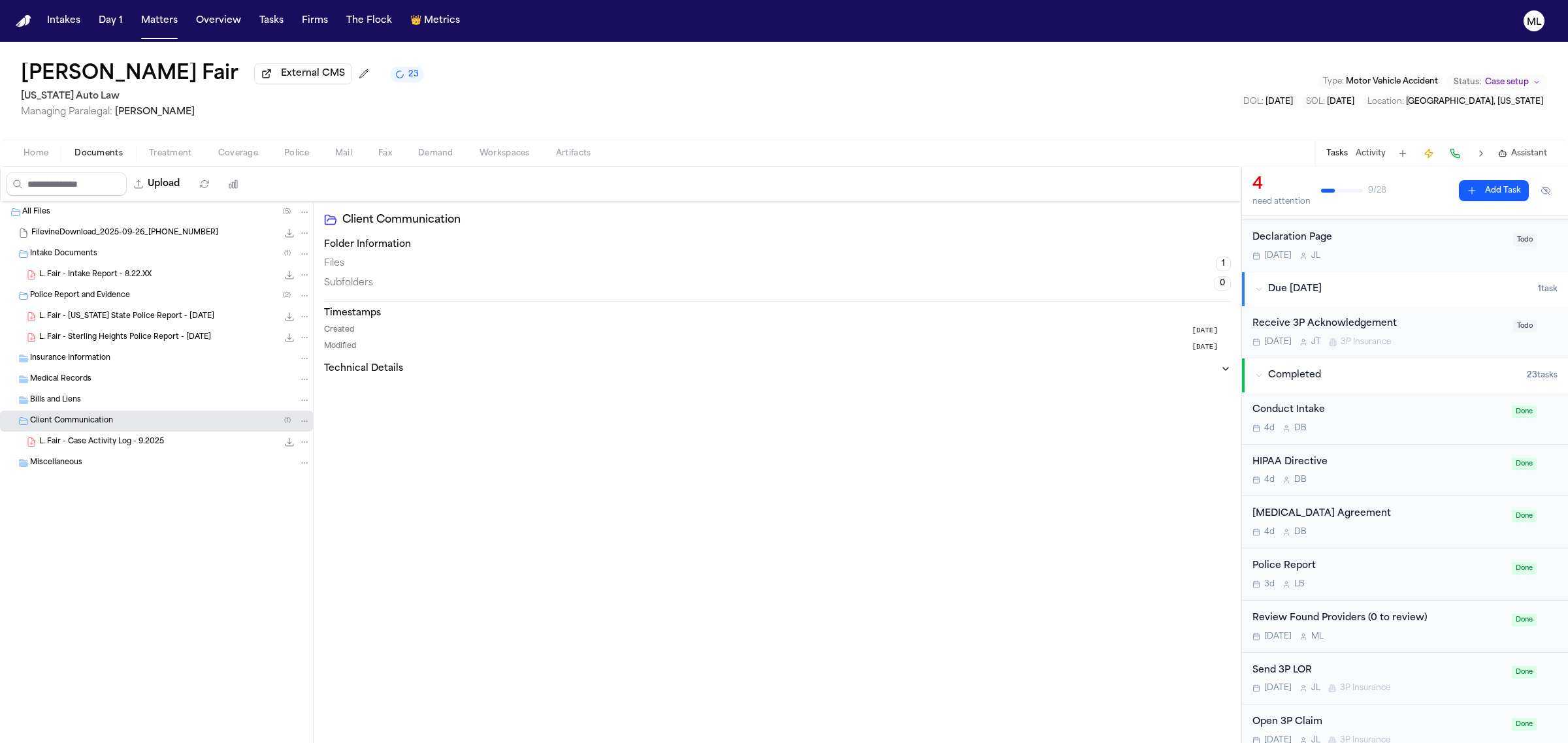
click at [85, 446] on span "L. Fair - Case Activity Log - 9.2025" at bounding box center [101, 442] width 125 height 11
